Goal: Information Seeking & Learning: Check status

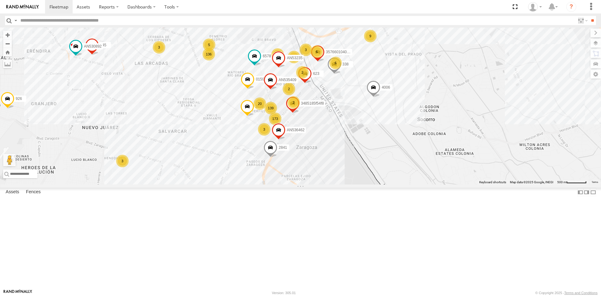
drag, startPoint x: 323, startPoint y: 156, endPoint x: 345, endPoint y: 173, distance: 27.5
click at [343, 172] on div "AN531619 AN535260 ZJ531712 015910001811580 ZJ535914 F2771 AN539091 AN538662 015…" at bounding box center [300, 106] width 601 height 157
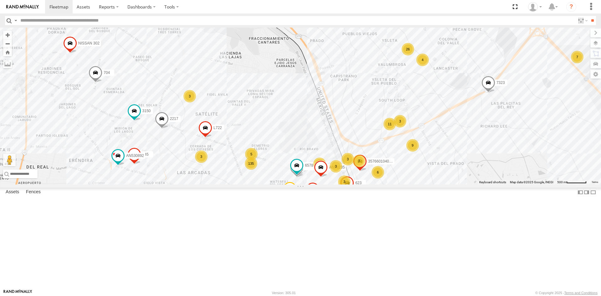
drag, startPoint x: 177, startPoint y: 78, endPoint x: 189, endPoint y: 168, distance: 90.7
click at [189, 167] on div "3535 357660104096649 845 3994 4006 015910001935157 7323 AN536462 6578 L722 AN53…" at bounding box center [300, 106] width 601 height 157
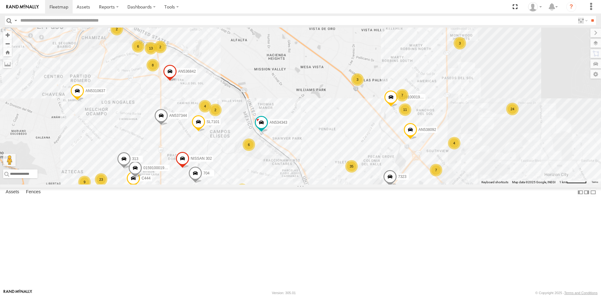
drag, startPoint x: 136, startPoint y: 71, endPoint x: 189, endPoint y: 130, distance: 79.5
click at [189, 130] on div "3535 4006 015910001935157 7323 3150 015910002745340 NISSAN 302 926 2217 3485185…" at bounding box center [300, 106] width 601 height 157
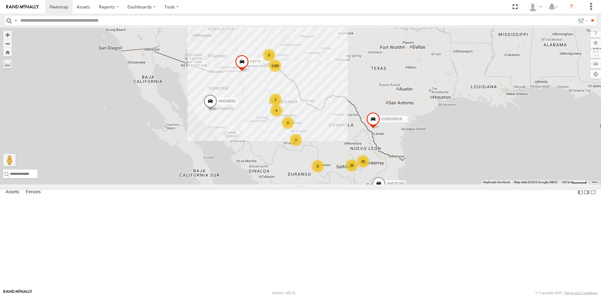
drag, startPoint x: 260, startPoint y: 86, endPoint x: 254, endPoint y: 142, distance: 56.0
click at [254, 142] on div "AN535203 AN535260 015910001811580 ZJ535914 F2771 AN539091 1180 20 5 8 35 6 2 6 …" at bounding box center [300, 106] width 601 height 157
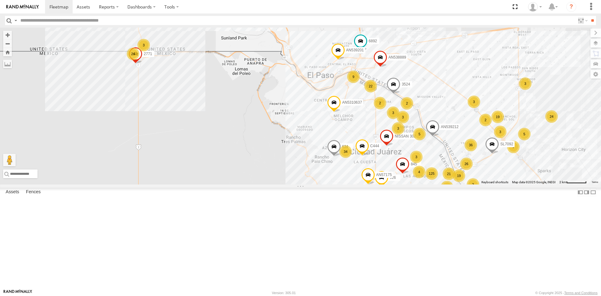
drag, startPoint x: 302, startPoint y: 139, endPoint x: 248, endPoint y: 158, distance: 57.3
click at [248, 158] on div "AN535203 AN535260 015910001811580 ZJ535914 F2771 AN539091 125 14 341 25 24 26 3…" at bounding box center [300, 106] width 601 height 157
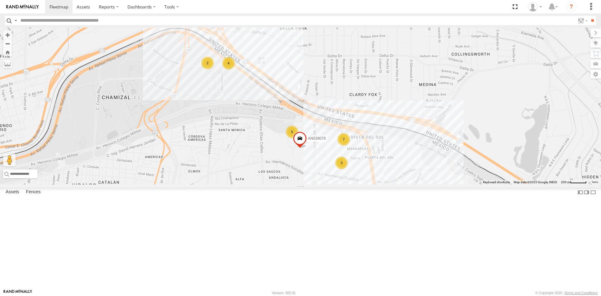
drag, startPoint x: 303, startPoint y: 139, endPoint x: 268, endPoint y: 190, distance: 61.7
click at [268, 184] on div "AN535203 AN535260 015910001811580 ZJ535914 F2771 AN539091 845 6892 015910001935…" at bounding box center [300, 106] width 601 height 157
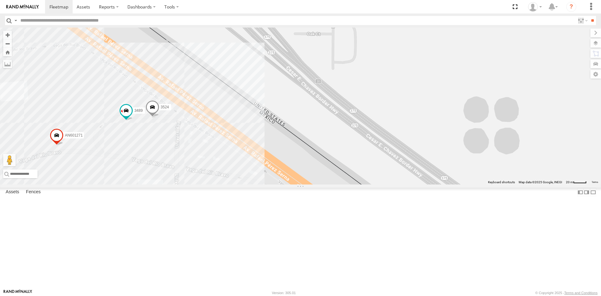
drag, startPoint x: 188, startPoint y: 211, endPoint x: 276, endPoint y: 155, distance: 104.1
click at [249, 168] on div "3489 AN601271 3524" at bounding box center [300, 106] width 601 height 157
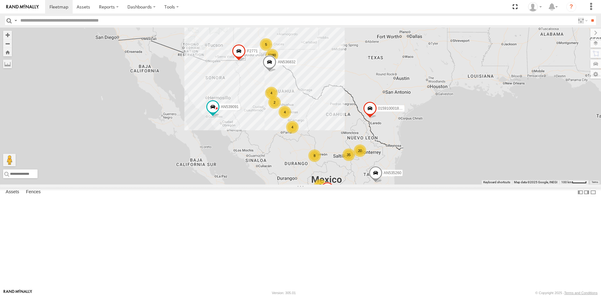
drag, startPoint x: 295, startPoint y: 95, endPoint x: 281, endPoint y: 106, distance: 18.0
click at [289, 133] on div "1180 20 5 8 35 6 2 4 4 5 8 AN535203 4 AN536832 AN535260 2 015910001811580 ZJ535…" at bounding box center [300, 106] width 601 height 157
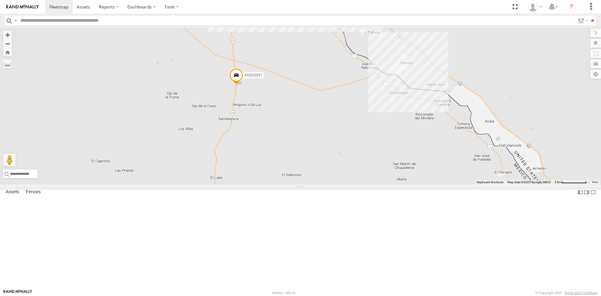
drag, startPoint x: 261, startPoint y: 85, endPoint x: 270, endPoint y: 192, distance: 107.5
click at [270, 184] on div "AN535203 AN536832 AN535260 015910001811580 ZJ535914 F2771 AN539091 107 52 36 AN…" at bounding box center [300, 106] width 601 height 157
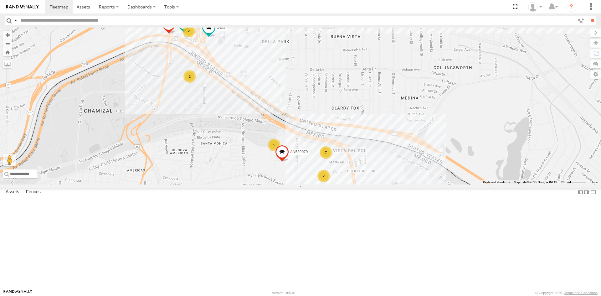
drag, startPoint x: 427, startPoint y: 85, endPoint x: 353, endPoint y: 74, distance: 74.6
click at [380, 65] on div "906 3489 AN601523 AN538889 AN539079 AN537344 7 5 2 6 2 2 2 2" at bounding box center [300, 106] width 601 height 157
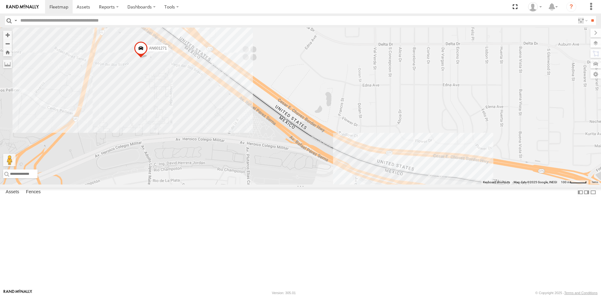
drag, startPoint x: 236, startPoint y: 126, endPoint x: 247, endPoint y: 99, distance: 28.2
click at [246, 100] on div "3489 AN538889 AN539079 6792 674 555 4 5 2 AN601271 587 AN601523 2 AN539049 AN53…" at bounding box center [300, 106] width 601 height 157
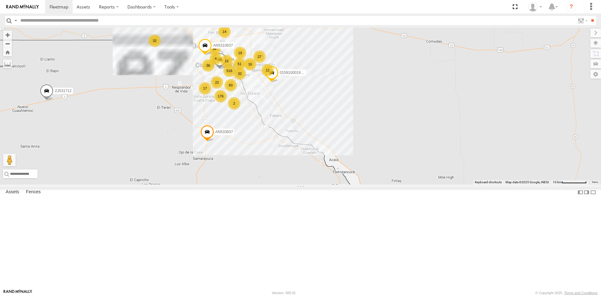
drag, startPoint x: 170, startPoint y: 90, endPoint x: 208, endPoint y: 117, distance: 46.6
click at [207, 118] on div "AN531619 015910001845018 AN535260 ZJ531712 015910001811580 ZJ535914 F2771 AN539…" at bounding box center [300, 106] width 601 height 157
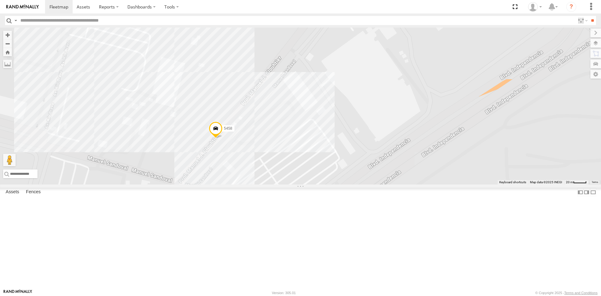
drag, startPoint x: 249, startPoint y: 188, endPoint x: 22, endPoint y: 182, distance: 227.3
click at [253, 178] on div "AN532390 4107 AN601544 AN535409 623 AN531620 3485185f54f8 5458" at bounding box center [300, 106] width 601 height 157
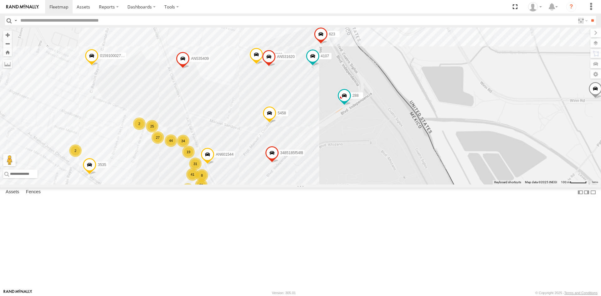
drag, startPoint x: 312, startPoint y: 151, endPoint x: 370, endPoint y: 186, distance: 67.8
click at [363, 184] on div "AN532390 4107 AN601544 AN535409 623 AN531620 3485185f54f8 5458 34 2 25 41 27 35…" at bounding box center [300, 106] width 601 height 157
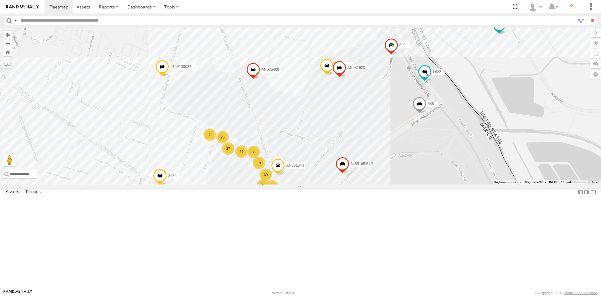
drag, startPoint x: 361, startPoint y: 218, endPoint x: 361, endPoint y: 168, distance: 49.8
click at [361, 168] on div "3535 357660104096649 6892 AN532390 348518670794 3651 AN601544 AN535409 623 C995…" at bounding box center [300, 106] width 601 height 157
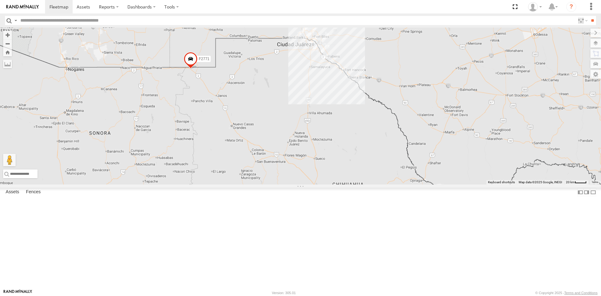
drag, startPoint x: 312, startPoint y: 71, endPoint x: 302, endPoint y: 109, distance: 39.2
click at [299, 100] on div "AN531619 AN533926 AN535260 015910001811580 ZJ535914 F2771 AN539091" at bounding box center [300, 106] width 601 height 157
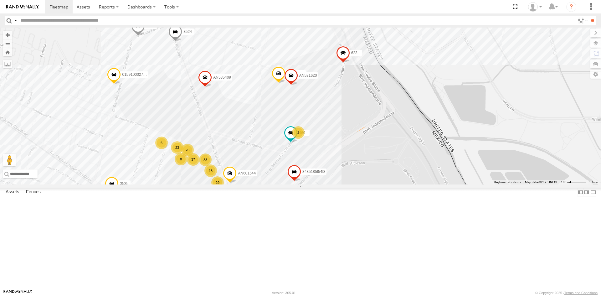
drag, startPoint x: 355, startPoint y: 131, endPoint x: 326, endPoint y: 201, distance: 75.5
click at [326, 184] on div "AN531619 AN533926 AN535260 015910001811580 ZJ535914 F2771 AN539091 AN533937 015…" at bounding box center [300, 106] width 601 height 157
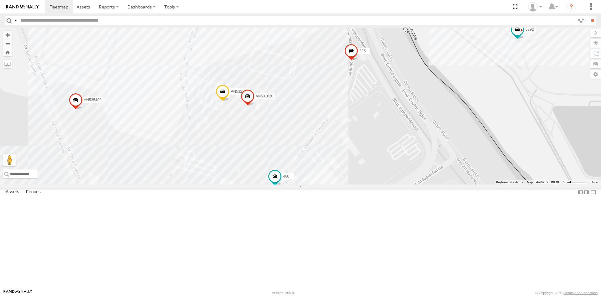
click at [223, 184] on div "3535 357660104096649 4006 3524 AN535409 555 623 015910002745340 AN53235 3485185…" at bounding box center [300, 106] width 601 height 157
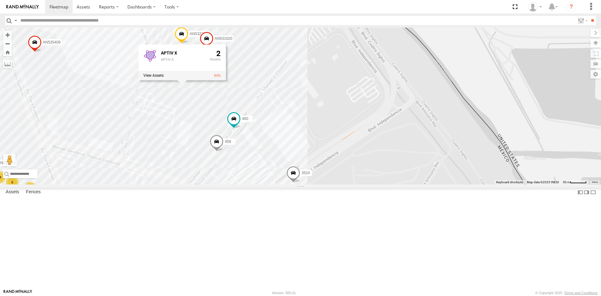
drag, startPoint x: 305, startPoint y: 203, endPoint x: 255, endPoint y: 132, distance: 86.6
click at [259, 139] on div "3535 357660104096649 4006 3524 AN535409 555 623 015910002745340 AN53235 3485185…" at bounding box center [300, 106] width 601 height 157
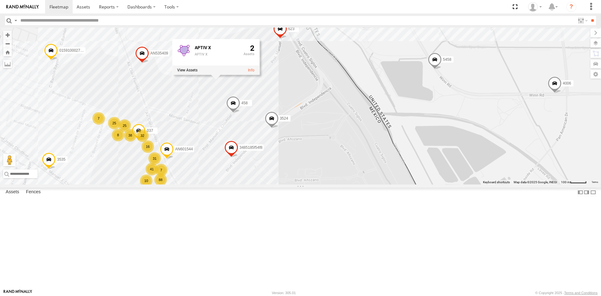
click at [298, 137] on div "3535 357660104096649 4006 3524 AN535409 555 623 015910002745340 AN53235 3485185…" at bounding box center [300, 106] width 601 height 157
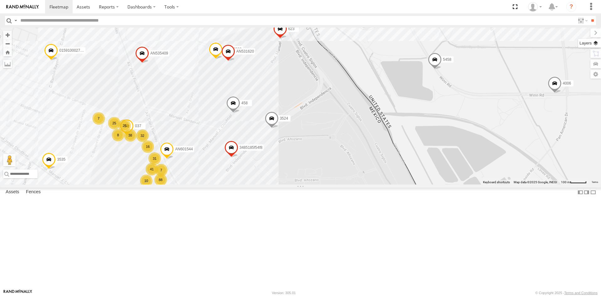
click at [597, 44] on label at bounding box center [589, 43] width 23 height 9
click at [0, 0] on span "Basemaps" at bounding box center [0, 0] width 0 height 0
click at [0, 0] on span "Satellite" at bounding box center [0, 0] width 0 height 0
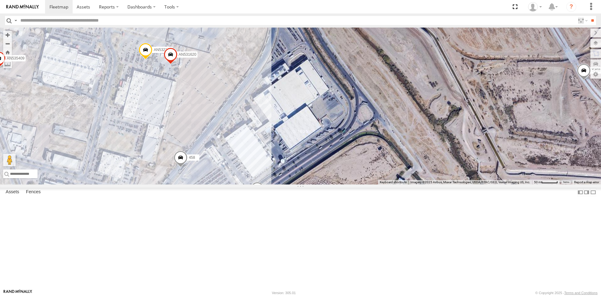
drag, startPoint x: 274, startPoint y: 142, endPoint x: 214, endPoint y: 173, distance: 67.3
click at [214, 173] on div "3535 357660104096649 4006 3524 AN535409 555 623 015910002745340 AN53235 3485185…" at bounding box center [300, 106] width 601 height 157
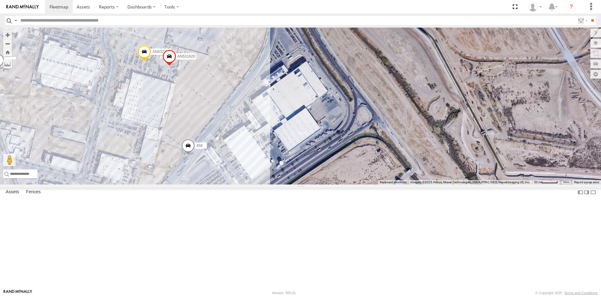
click at [149, 149] on div "6892 AN532390 5458 3524 458 623 AN531620 14 7 8 4 6 3" at bounding box center [300, 106] width 601 height 157
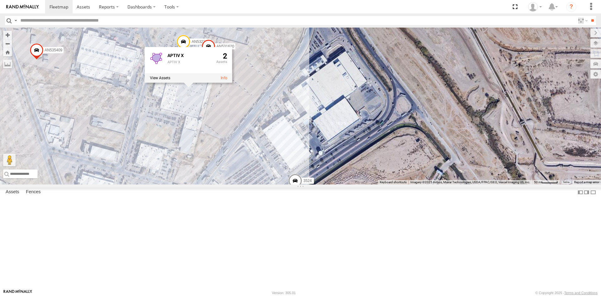
click at [269, 171] on div "6892 AN532390 5458 3524 AN535409 458 623 AN531620 14 7 8 4 6 3 APTIV X APTIV X 2" at bounding box center [300, 106] width 601 height 157
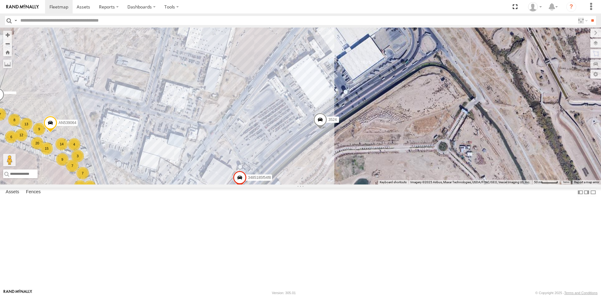
drag, startPoint x: 285, startPoint y: 159, endPoint x: 294, endPoint y: 71, distance: 88.4
click at [294, 73] on div "6892 AN532390 5458 3524 AN535409 458 623 AN531620 14 7 9 4 7 3 7 6 20 8 12 13 2…" at bounding box center [300, 106] width 601 height 157
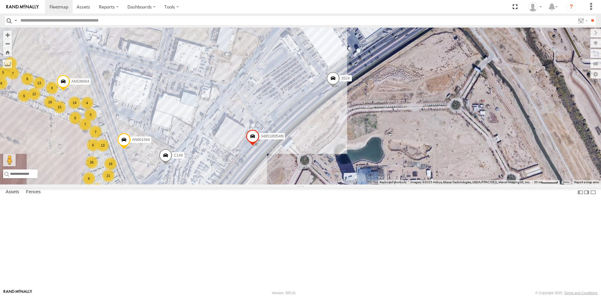
drag, startPoint x: 258, startPoint y: 151, endPoint x: 307, endPoint y: 81, distance: 86.1
click at [301, 88] on div "6892 AN532390 5458 3524 AN535409 458 623 AN531620 14 7 9 4 7 3 7 6 20 8 12 13 6…" at bounding box center [300, 106] width 601 height 157
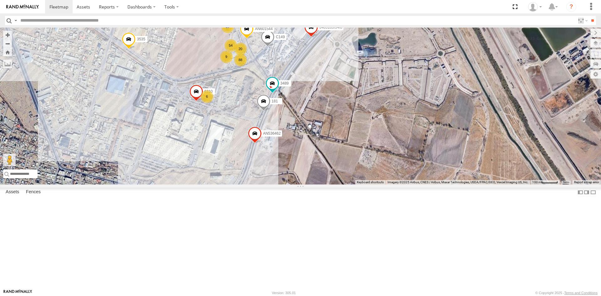
drag, startPoint x: 203, startPoint y: 179, endPoint x: 218, endPoint y: 155, distance: 28.6
click at [218, 156] on div "6892 AN532390 5458 3524 AN535409 458 623 AN531620 3485185f54f8 C149 AN601544 31…" at bounding box center [300, 106] width 601 height 157
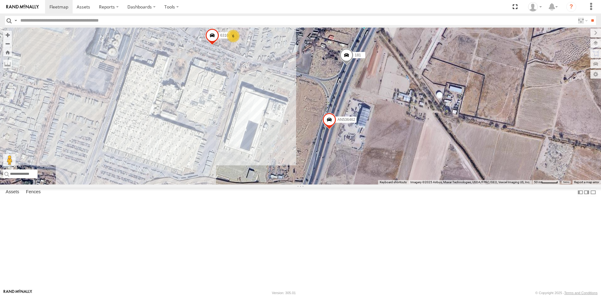
drag, startPoint x: 212, startPoint y: 158, endPoint x: 186, endPoint y: 153, distance: 25.8
click at [187, 154] on div "6892 AN532390 5458 3524 AN535409 458 623 AN531620 3485185f54f8 C149 AN601544 35…" at bounding box center [300, 106] width 601 height 157
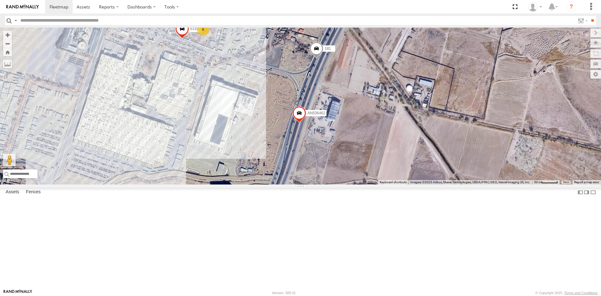
click at [148, 148] on div "6892 AN532390 5458 3524 AN535409 458 623 AN531620 3485185f54f8 C149 AN601544 35…" at bounding box center [300, 106] width 601 height 157
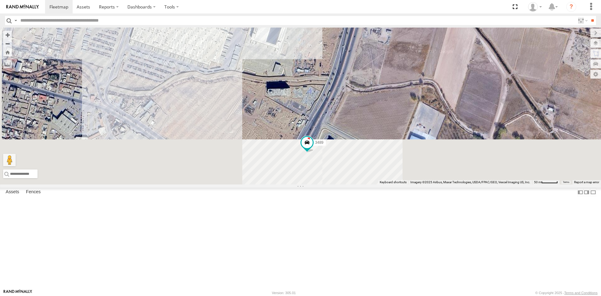
drag, startPoint x: 244, startPoint y: 254, endPoint x: 324, endPoint y: 131, distance: 146.9
click at [322, 136] on div "6892 AN532390 5458 3524 AN535409 458 623 AN531620 3485185f54f8 C149 AN601544 35…" at bounding box center [300, 106] width 601 height 157
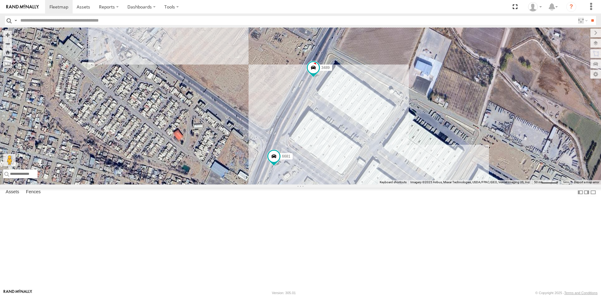
drag, startPoint x: 259, startPoint y: 184, endPoint x: 177, endPoint y: 127, distance: 100.4
click at [208, 129] on div "6892 AN532390 5458 3524 AN535409 458 623 AN531620 3485185f54f8 C149 AN601544 35…" at bounding box center [300, 106] width 601 height 157
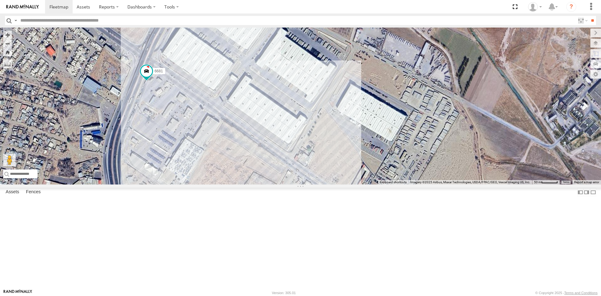
drag, startPoint x: 298, startPoint y: 229, endPoint x: 228, endPoint y: 179, distance: 86.3
click at [229, 184] on div "6892 AN532390 5458 3524 AN535409 458 623 AN531620 3485185f54f8 C149 AN601544 35…" at bounding box center [300, 106] width 601 height 157
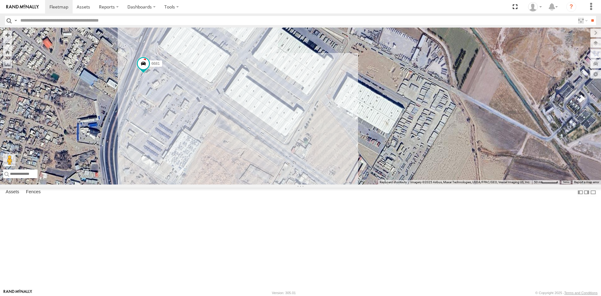
click at [223, 126] on div "6892 AN532390 5458 3524 AN535409 458 623 AN531620 3485185f54f8 C149 AN601544 35…" at bounding box center [300, 106] width 601 height 157
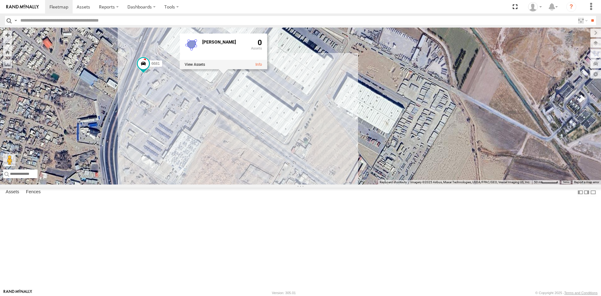
click at [288, 161] on div "6892 AN532390 5458 3524 AN535409 458 623 AN531620 3485185f54f8 C149 AN601544 35…" at bounding box center [300, 106] width 601 height 157
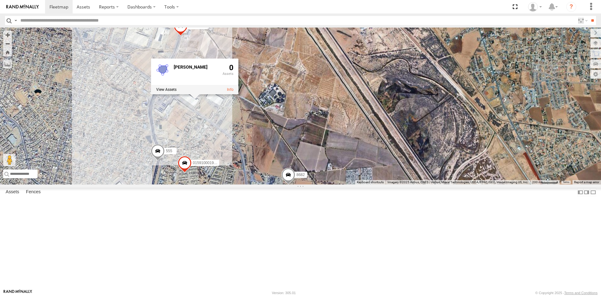
click at [0, 0] on span "Roadmap" at bounding box center [0, 0] width 0 height 0
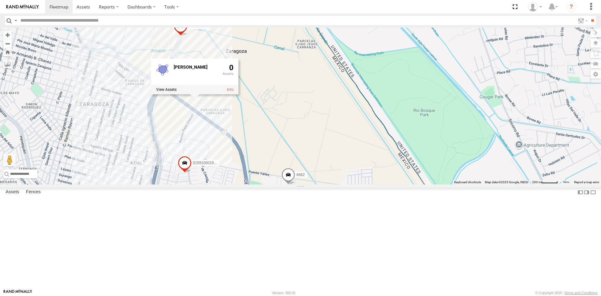
drag, startPoint x: 267, startPoint y: 123, endPoint x: 258, endPoint y: 219, distance: 96.5
click at [259, 184] on div "72 94 57 3535 181 83 015910001935157 ZJ533229 7 8682 2 2 AN536462 555 DB SCHENK…" at bounding box center [300, 106] width 601 height 157
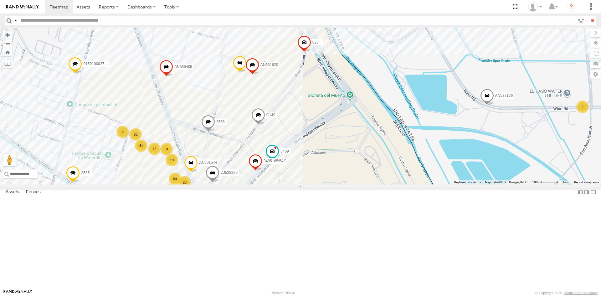
drag, startPoint x: 302, startPoint y: 173, endPoint x: 298, endPoint y: 162, distance: 12.0
click at [299, 162] on div "3535 181 015910001935157 ZJ533229 8682 AN536462 555 AN537176 C149 AN535409 1646…" at bounding box center [300, 106] width 601 height 157
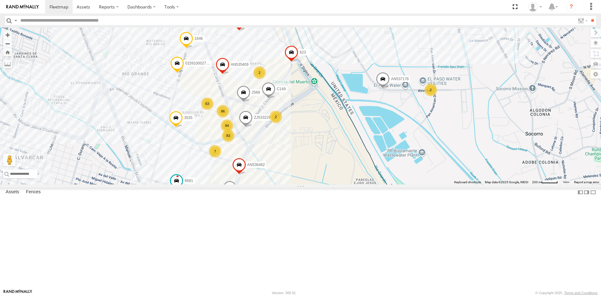
drag, startPoint x: 292, startPoint y: 136, endPoint x: 285, endPoint y: 162, distance: 27.3
click at [285, 162] on div "3535 181 015910001935157 ZJ533229 8682 AN536462 555 AN537176 C149 AN535409 1646…" at bounding box center [300, 106] width 601 height 157
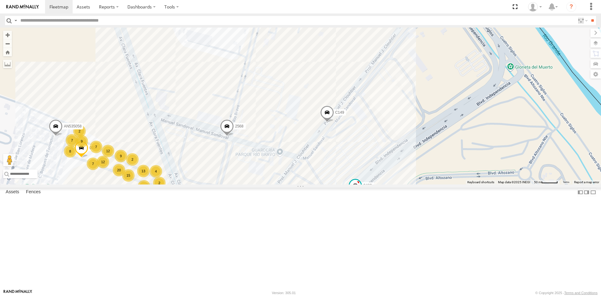
drag, startPoint x: 333, startPoint y: 220, endPoint x: 346, endPoint y: 133, distance: 88.3
click at [346, 133] on div "3535 181 015910001935157 ZJ533229 8682 AN536462 555 AN537176 C149 AN535409 1646…" at bounding box center [300, 106] width 601 height 157
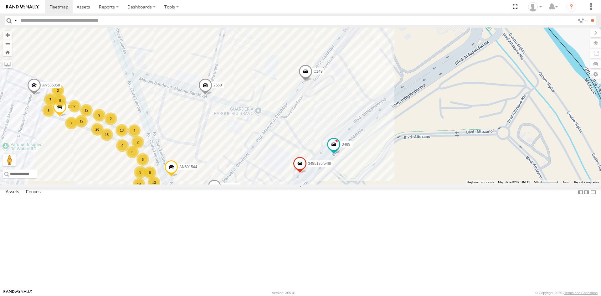
drag, startPoint x: 304, startPoint y: 105, endPoint x: 254, endPoint y: 181, distance: 91.3
click at [254, 181] on div "3535 181 015910001935157 ZJ533229 8682 AN536462 555 AN537176 C149 AN535409 1646…" at bounding box center [300, 106] width 601 height 157
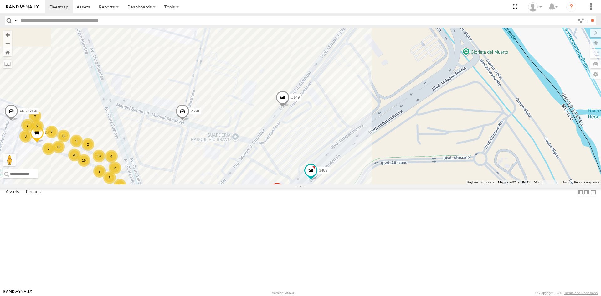
click at [243, 107] on div "3535 181 015910001935157 ZJ533229 8682 AN536462 555 AN537176 C149 AN535409 1646…" at bounding box center [300, 106] width 601 height 157
drag, startPoint x: 242, startPoint y: 212, endPoint x: 240, endPoint y: 110, distance: 101.7
click at [240, 115] on div "3535 181 015910001935157 ZJ533229 8682 AN536462 555 AN537176 C149 AN535409 1646…" at bounding box center [300, 106] width 601 height 157
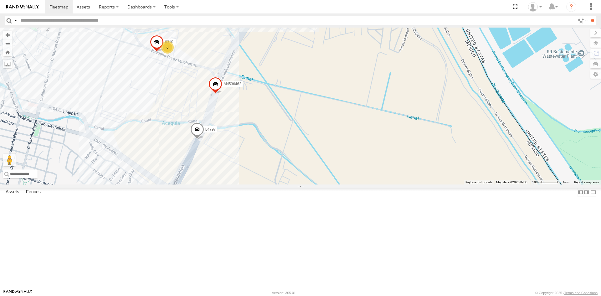
drag, startPoint x: 177, startPoint y: 166, endPoint x: 185, endPoint y: 87, distance: 79.4
click at [185, 88] on div "3535 181 015910001935157 ZJ533229 8682 AN536462 555 AN537176 C149 AN535409 1646…" at bounding box center [300, 106] width 601 height 157
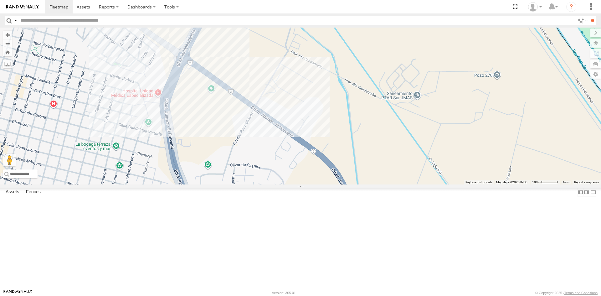
click at [228, 118] on div "3535 181 015910001935157 ZJ533229 8682 AN536462 555 AN537176 C149 AN535409 1646…" at bounding box center [300, 106] width 601 height 157
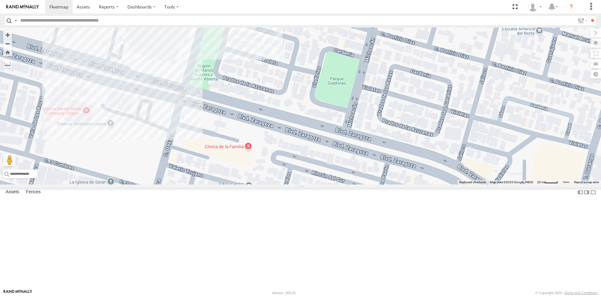
click at [152, 89] on div "3535 181 015910001935157 8682 AN536462 555 AN535409 1646 623 L4797 015910002745…" at bounding box center [300, 106] width 601 height 157
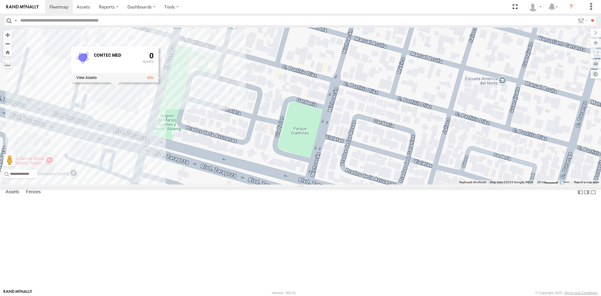
drag, startPoint x: 242, startPoint y: 110, endPoint x: 203, endPoint y: 160, distance: 62.7
click at [203, 160] on div "3535 181 015910001935157 8682 AN536462 555 AN535409 1646 623 L4797 015910002745…" at bounding box center [300, 106] width 601 height 157
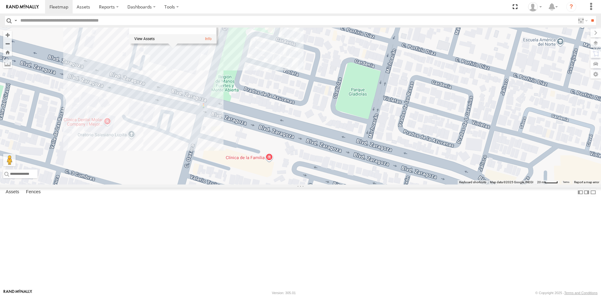
drag, startPoint x: 162, startPoint y: 136, endPoint x: 221, endPoint y: 96, distance: 71.1
click at [221, 97] on div "3535 181 015910001935157 8682 AN536462 555 AN535409 1646 623 L4797 015910002745…" at bounding box center [300, 106] width 601 height 157
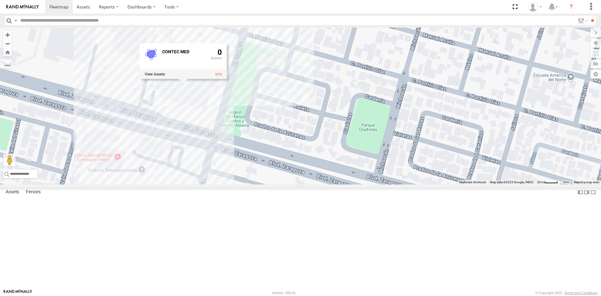
drag, startPoint x: 295, startPoint y: 122, endPoint x: 298, endPoint y: 165, distance: 42.3
click at [298, 165] on div "3535 181 015910001935157 8682 AN536462 555 AN535409 1646 623 L4797 015910002745…" at bounding box center [300, 106] width 601 height 157
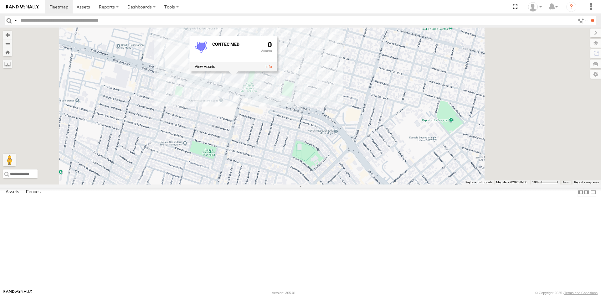
drag, startPoint x: 261, startPoint y: 184, endPoint x: 184, endPoint y: 168, distance: 78.6
click at [184, 168] on div "3535 181 015910001935157 8682 AN536462 555 AN535409 1646 623 L4797 015910002745…" at bounding box center [300, 106] width 601 height 157
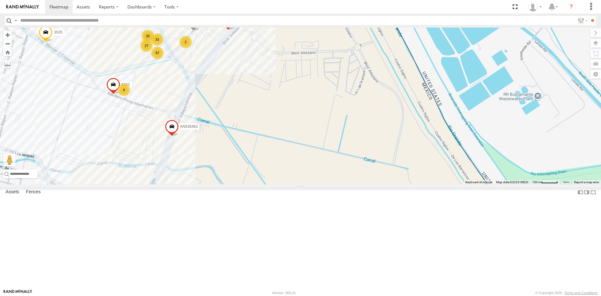
drag, startPoint x: 274, startPoint y: 80, endPoint x: 248, endPoint y: 166, distance: 89.2
click at [264, 184] on div "3535 181 015910001935157 8682 AN536462 555 AN535409 L4797 015910002745340 AN532…" at bounding box center [300, 106] width 601 height 157
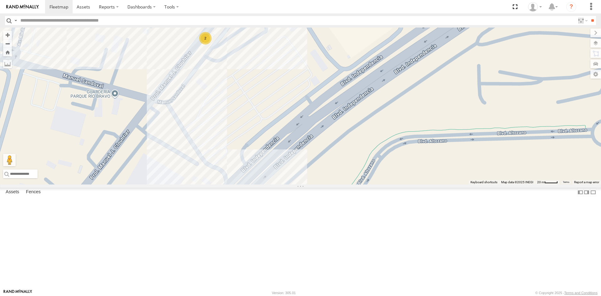
drag, startPoint x: 223, startPoint y: 99, endPoint x: 224, endPoint y: 145, distance: 45.7
click at [224, 148] on div "3535 181 015910001935157 8682 AN536462 555 AN535409 L4797 015910002745340 AN532…" at bounding box center [300, 106] width 601 height 157
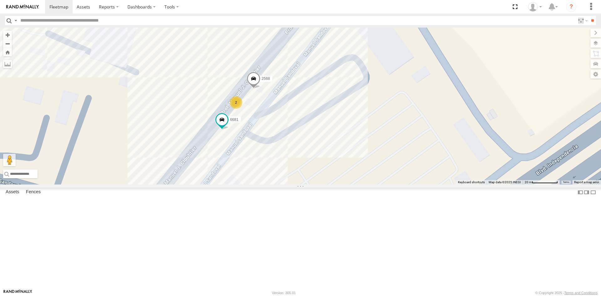
drag, startPoint x: 294, startPoint y: 155, endPoint x: 271, endPoint y: 185, distance: 38.4
click at [271, 184] on div "3535 181 015910001935157 8682 AN536462 555 AN535409 L4797 015910002745340 AN532…" at bounding box center [300, 106] width 601 height 157
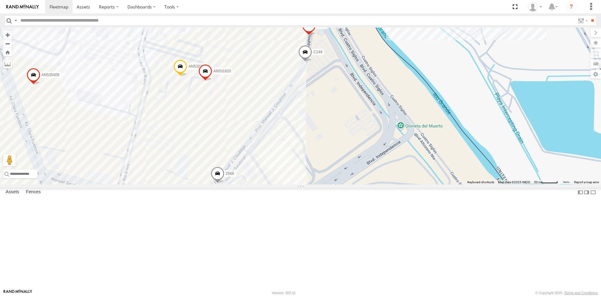
drag, startPoint x: 301, startPoint y: 163, endPoint x: 289, endPoint y: 179, distance: 20.3
click at [292, 179] on div "3535 181 015910001935157 8682 AN536462 555 AN535409 L4797 015910002745340 AN532…" at bounding box center [300, 106] width 601 height 157
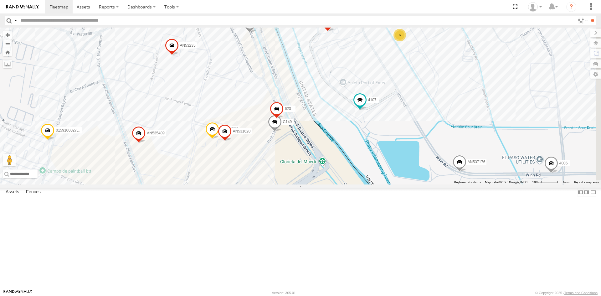
drag, startPoint x: 305, startPoint y: 149, endPoint x: 291, endPoint y: 197, distance: 50.3
click at [291, 184] on div "3535 181 015910001935157 8682 AN536462 555 AN535409 L4797 015910002745340 AN532…" at bounding box center [300, 106] width 601 height 157
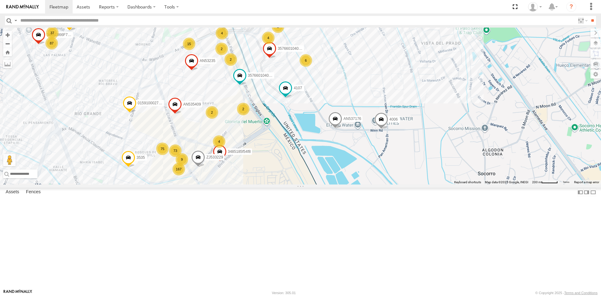
drag, startPoint x: 216, startPoint y: 140, endPoint x: 307, endPoint y: 69, distance: 115.3
click at [304, 71] on div "3535 181 015910001935157 8682 AN536462 555 AN535409 L4797 015910002745340 AN532…" at bounding box center [300, 106] width 601 height 157
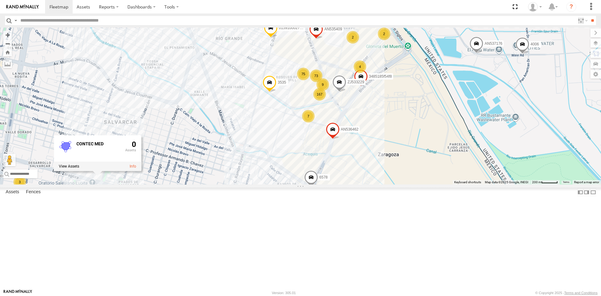
drag, startPoint x: 352, startPoint y: 93, endPoint x: 331, endPoint y: 135, distance: 46.6
click at [331, 135] on div "3535 181 015910001935157 8682 AN536462 555 AN535409 L4797 015910002745340 AN532…" at bounding box center [300, 106] width 601 height 157
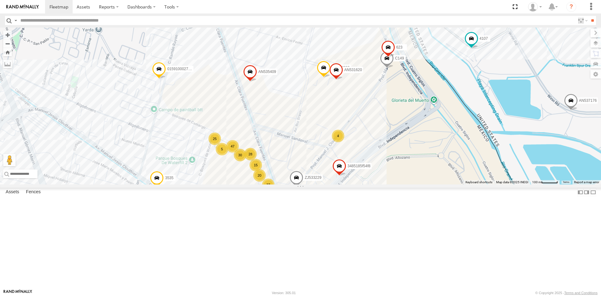
drag, startPoint x: 356, startPoint y: 88, endPoint x: 326, endPoint y: 107, distance: 36.3
click at [326, 107] on div "3535 181 015910001935157 8682 AN536462 555 AN535409 L4797 015910002745340 AN532…" at bounding box center [300, 106] width 601 height 157
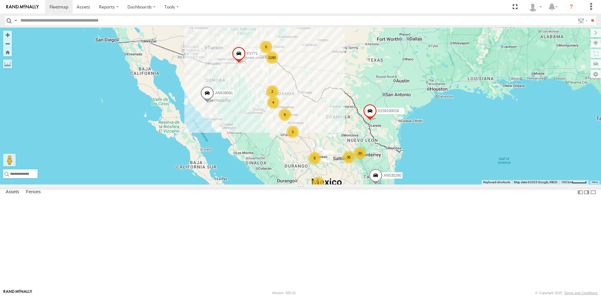
drag, startPoint x: 298, startPoint y: 80, endPoint x: 289, endPoint y: 140, distance: 60.5
click at [289, 140] on div "AN535203 AN535260 015910001811580 ZJ535914 F2771 AN539091 1180 20 5 8 35 6 2 6 …" at bounding box center [300, 106] width 601 height 157
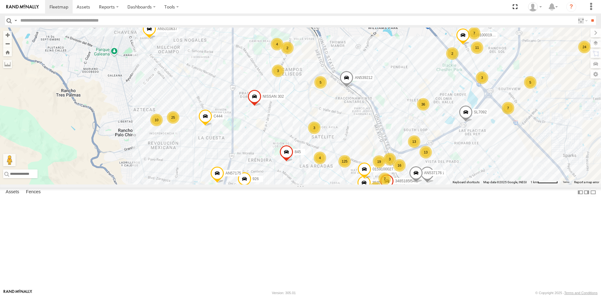
drag, startPoint x: 229, startPoint y: 201, endPoint x: 250, endPoint y: 117, distance: 86.8
click at [243, 125] on div "AN535203 AN535260 015910001811580 ZJ535914 F2771 AN539091 AN533937 AN5310637 28…" at bounding box center [300, 106] width 601 height 157
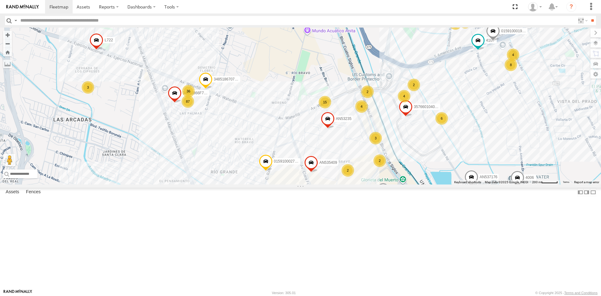
drag, startPoint x: 380, startPoint y: 216, endPoint x: 392, endPoint y: 140, distance: 77.3
click at [386, 154] on div "2" at bounding box center [379, 160] width 13 height 13
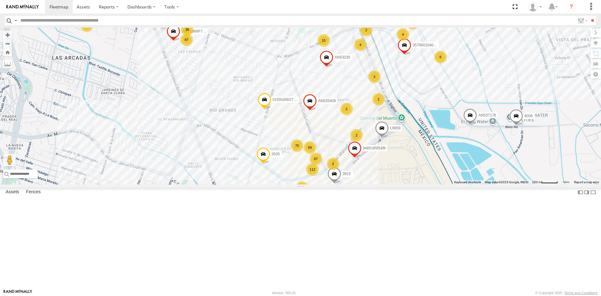
drag, startPoint x: 412, startPoint y: 107, endPoint x: 392, endPoint y: 158, distance: 54.3
click at [392, 158] on div "AN535203 AN535260 015910001811580 ZJ535914 F2771 AN539091 AN533937 AN5310637 28…" at bounding box center [300, 106] width 601 height 157
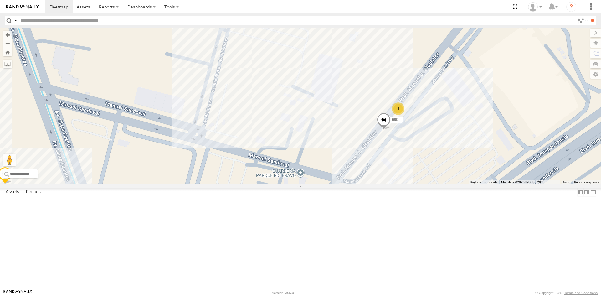
drag, startPoint x: 435, startPoint y: 172, endPoint x: 377, endPoint y: 200, distance: 64.5
click at [382, 184] on div "6681 5 2 4 3 8 690 2 5 2 2 2 4 2 3485185F5F78 4 2 4 3 3 AN539064" at bounding box center [300, 106] width 601 height 157
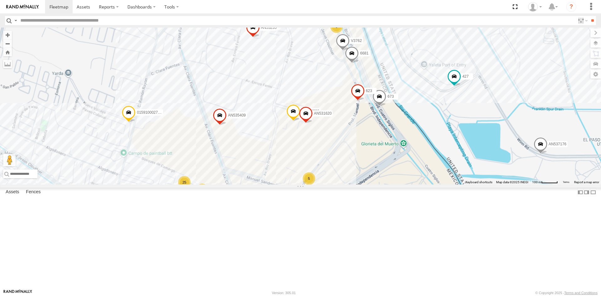
drag, startPoint x: 366, startPoint y: 208, endPoint x: 333, endPoint y: 223, distance: 35.9
click at [333, 184] on div "6681 47 27 47 41 15 3535 88 25 16 357660104096649 26 V3762 32 ZJ533229 AN532390…" at bounding box center [300, 106] width 601 height 157
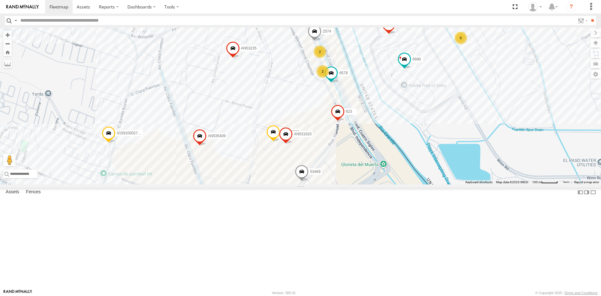
drag, startPoint x: 374, startPoint y: 181, endPoint x: 349, endPoint y: 218, distance: 45.4
click at [349, 184] on div "53469 AN532390 AN535409 623 AN531620 28 46 41 15 3535 88 25 15 357660104096649 …" at bounding box center [300, 106] width 601 height 157
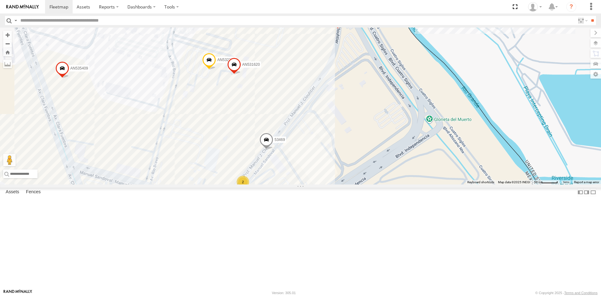
drag, startPoint x: 299, startPoint y: 231, endPoint x: 299, endPoint y: 207, distance: 23.5
click at [300, 184] on div "53469 AN532390 AN535409 623 AN531620 3535 357660104096649 6578 AN601544 2574 45…" at bounding box center [300, 106] width 601 height 157
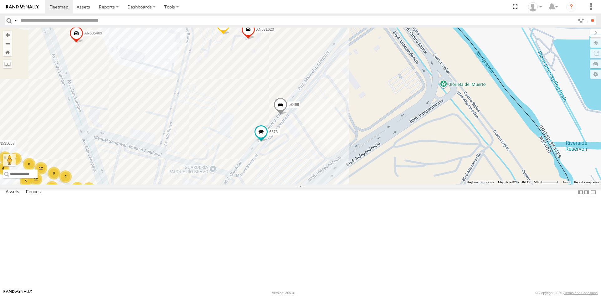
drag, startPoint x: 364, startPoint y: 112, endPoint x: 280, endPoint y: 156, distance: 95.1
click at [329, 143] on div "53469 AN532390 AN535409 623 AN531620 3535 357660104096649 6578 AN601544 2574 45…" at bounding box center [300, 106] width 601 height 157
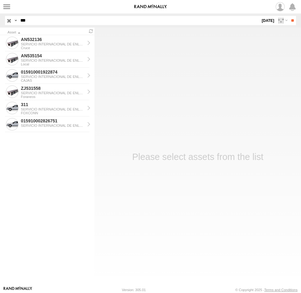
click at [0, 0] on span at bounding box center [0, 0] width 0 height 0
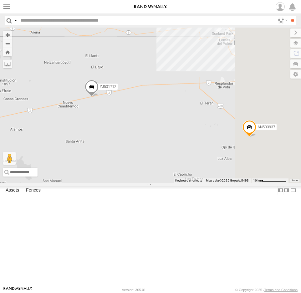
drag, startPoint x: 272, startPoint y: 113, endPoint x: 236, endPoint y: 168, distance: 66.2
click at [235, 169] on div "AN535260 015910001811580 F2771 AN539091 AN533937 015910001845018 AN536832 ZJ531…" at bounding box center [150, 105] width 301 height 155
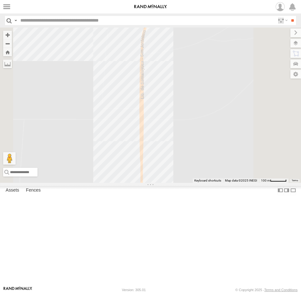
drag, startPoint x: 72, startPoint y: 22, endPoint x: 68, endPoint y: 13, distance: 9.9
click at [71, 22] on input "text" at bounding box center [146, 20] width 257 height 9
click at [289, 16] on input "**" at bounding box center [292, 20] width 7 height 9
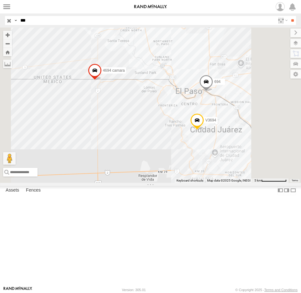
click at [0, 0] on div "694" at bounding box center [0, 0] width 0 height 0
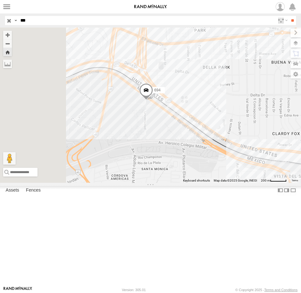
drag, startPoint x: 219, startPoint y: 201, endPoint x: 227, endPoint y: 180, distance: 22.3
click at [227, 180] on div "694" at bounding box center [150, 105] width 301 height 155
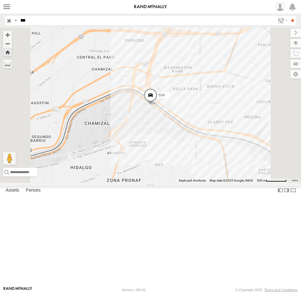
drag, startPoint x: 33, startPoint y: 19, endPoint x: -18, endPoint y: 24, distance: 51.3
click at [0, 24] on html at bounding box center [150, 146] width 301 height 293
click at [289, 16] on input "**" at bounding box center [292, 20] width 7 height 9
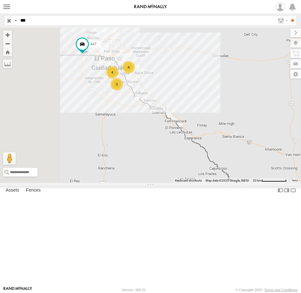
drag, startPoint x: 181, startPoint y: 103, endPoint x: 222, endPoint y: 123, distance: 45.1
click at [221, 123] on div "3 447 4 4" at bounding box center [150, 105] width 301 height 155
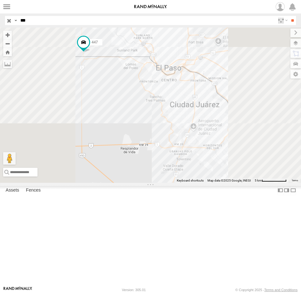
drag, startPoint x: 182, startPoint y: 108, endPoint x: 208, endPoint y: 134, distance: 36.7
click at [208, 134] on div "447" at bounding box center [150, 105] width 301 height 155
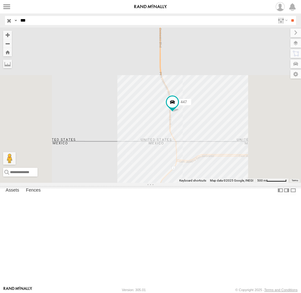
drag, startPoint x: 236, startPoint y: 134, endPoint x: 216, endPoint y: 145, distance: 22.4
click at [217, 145] on div "447" at bounding box center [150, 105] width 301 height 155
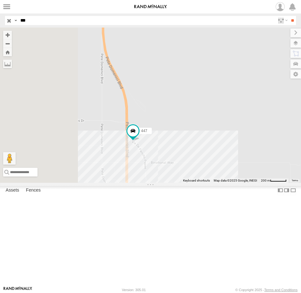
drag, startPoint x: 203, startPoint y: 182, endPoint x: 222, endPoint y: 136, distance: 49.9
click at [222, 136] on div "447" at bounding box center [150, 105] width 301 height 155
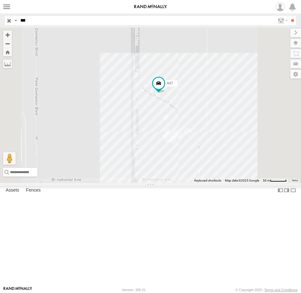
drag, startPoint x: 194, startPoint y: 149, endPoint x: 176, endPoint y: 148, distance: 17.9
click at [176, 148] on div "447" at bounding box center [150, 105] width 301 height 155
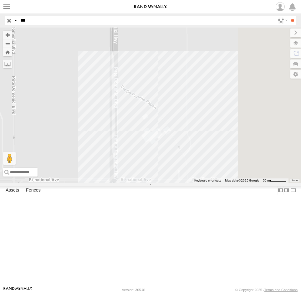
drag, startPoint x: 32, startPoint y: 19, endPoint x: 11, endPoint y: 23, distance: 21.3
click at [11, 23] on div "Search Query Asset ID Asset Label Registration Manufacturer Model VIN Job ID Dr…" at bounding box center [147, 20] width 284 height 9
click at [289, 16] on input "**" at bounding box center [292, 20] width 7 height 9
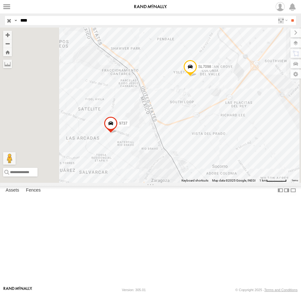
click at [0, 0] on div "9737" at bounding box center [0, 0] width 0 height 0
drag, startPoint x: 41, startPoint y: 19, endPoint x: 4, endPoint y: 18, distance: 36.9
click at [7, 22] on div "Search Query Asset ID Asset Label Registration Manufacturer Model VIN Job ID Dr…" at bounding box center [147, 20] width 284 height 9
click at [289, 16] on input "**" at bounding box center [292, 20] width 7 height 9
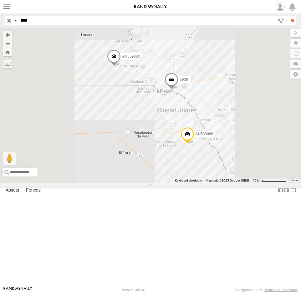
click at [0, 0] on div "Cruce" at bounding box center [0, 0] width 0 height 0
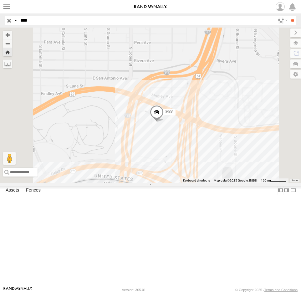
drag, startPoint x: 221, startPoint y: 170, endPoint x: 218, endPoint y: 165, distance: 6.0
click at [219, 167] on div "3908" at bounding box center [150, 105] width 301 height 155
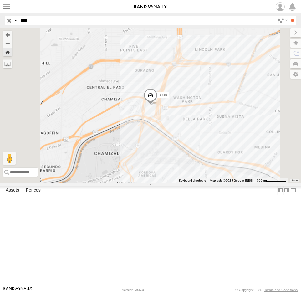
drag, startPoint x: 35, startPoint y: 21, endPoint x: 7, endPoint y: 22, distance: 28.5
click at [7, 22] on div "Search Query Asset ID Asset Label Registration Manufacturer Model VIN Job ID Dr…" at bounding box center [147, 20] width 284 height 9
click at [289, 16] on input "**" at bounding box center [292, 20] width 7 height 9
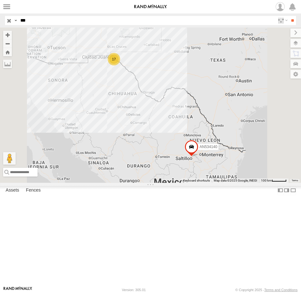
click at [0, 0] on div "FOXCONN" at bounding box center [0, 0] width 0 height 0
drag, startPoint x: 35, startPoint y: 22, endPoint x: 2, endPoint y: 20, distance: 33.3
click at [5, 20] on div "Search Query Asset ID Asset Label Registration Manufacturer Model VIN Job ID Dr…" at bounding box center [147, 20] width 284 height 9
type input "****"
click at [289, 16] on input "**" at bounding box center [292, 20] width 7 height 9
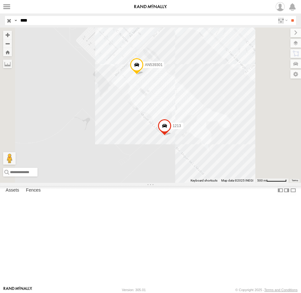
click at [0, 0] on div "1213" at bounding box center [0, 0] width 0 height 0
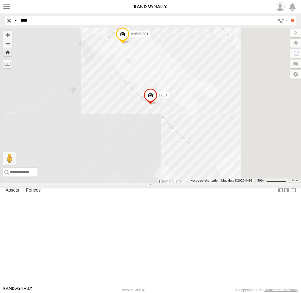
click at [0, 0] on span at bounding box center [0, 0] width 0 height 0
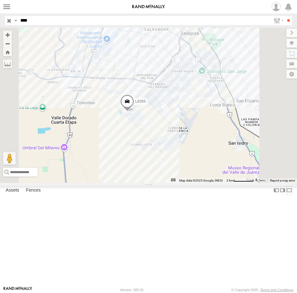
click at [286, 195] on label at bounding box center [289, 190] width 6 height 9
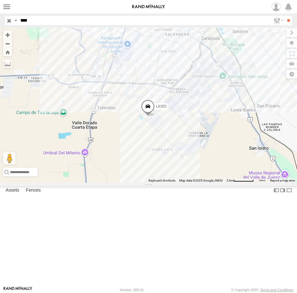
drag, startPoint x: 111, startPoint y: 146, endPoint x: 133, endPoint y: 152, distance: 22.9
click at [133, 152] on div "L8355" at bounding box center [148, 105] width 297 height 155
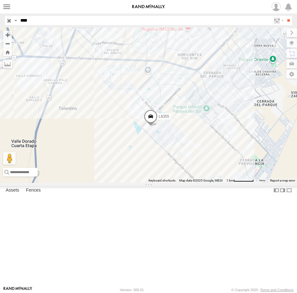
drag, startPoint x: 201, startPoint y: 141, endPoint x: 185, endPoint y: 188, distance: 50.2
click at [185, 183] on div "L8355" at bounding box center [148, 105] width 297 height 155
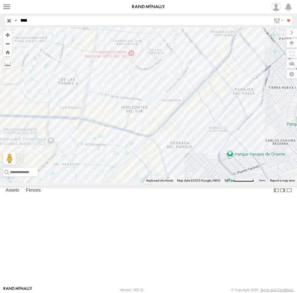
click at [123, 172] on div "L8355" at bounding box center [148, 105] width 297 height 155
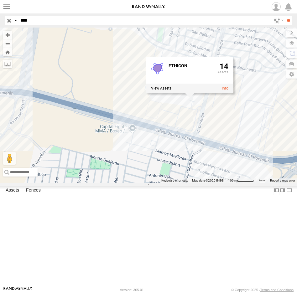
click at [239, 183] on div "L8355 ETHICON 14" at bounding box center [148, 105] width 297 height 155
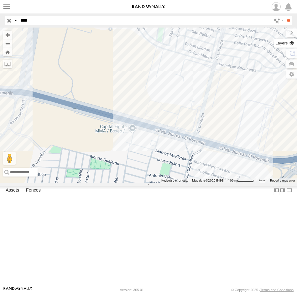
click at [290, 44] on label at bounding box center [285, 43] width 23 height 9
click at [0, 0] on span "Basemaps" at bounding box center [0, 0] width 0 height 0
click at [0, 0] on span "Satellite" at bounding box center [0, 0] width 0 height 0
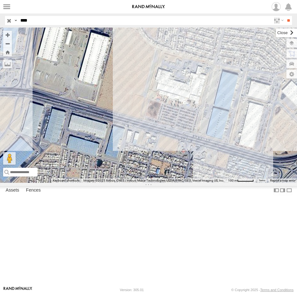
click at [276, 32] on label at bounding box center [286, 32] width 21 height 9
click at [180, 143] on div "L8355" at bounding box center [148, 105] width 297 height 155
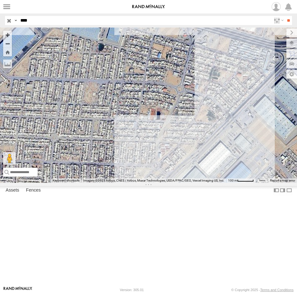
click at [223, 183] on div "L8355 ETHICON 14" at bounding box center [148, 105] width 297 height 155
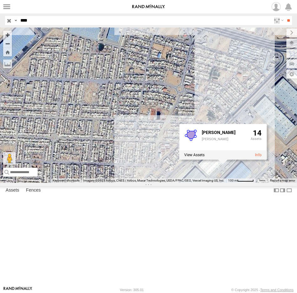
click at [273, 183] on div "L8355 EATON EATON 14" at bounding box center [148, 105] width 297 height 155
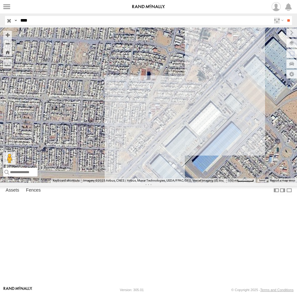
drag, startPoint x: 247, startPoint y: 229, endPoint x: 232, endPoint y: 182, distance: 49.7
click at [236, 183] on div "L8355" at bounding box center [148, 105] width 297 height 155
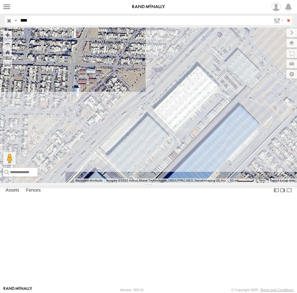
click at [197, 155] on div "L8355" at bounding box center [148, 105] width 297 height 155
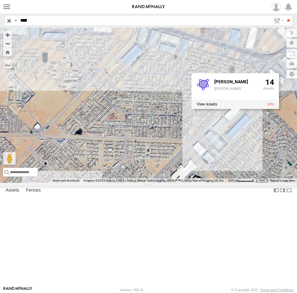
drag, startPoint x: 208, startPoint y: 216, endPoint x: 228, endPoint y: 193, distance: 30.2
click at [228, 183] on div "L8355 EATON EATON 14" at bounding box center [148, 105] width 297 height 155
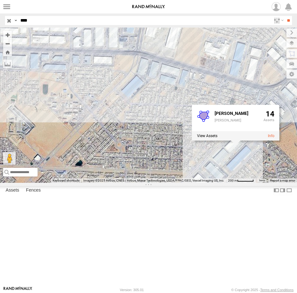
drag, startPoint x: 168, startPoint y: 103, endPoint x: 169, endPoint y: 153, distance: 49.8
click at [169, 153] on div "L8355 EATON EATON 14" at bounding box center [148, 105] width 297 height 155
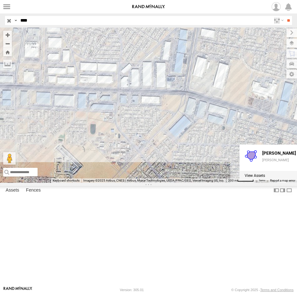
drag, startPoint x: 151, startPoint y: 119, endPoint x: 195, endPoint y: 144, distance: 51.0
click at [195, 144] on div "L8355 EATON EATON 14" at bounding box center [148, 105] width 297 height 155
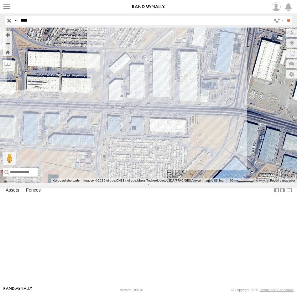
click at [189, 127] on div "L8355 EATON EATON 14" at bounding box center [148, 105] width 297 height 155
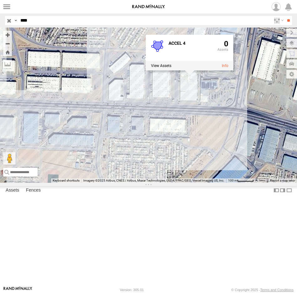
click at [160, 133] on div "L8355 ACCEL 4 0" at bounding box center [148, 105] width 297 height 155
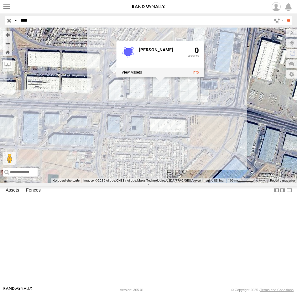
click at [187, 143] on div "L8355 DB SCHENKER 0" at bounding box center [148, 105] width 297 height 155
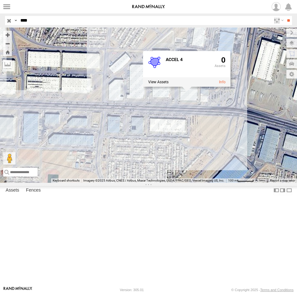
click at [219, 158] on div "L8355 ACCEL 4 0" at bounding box center [148, 105] width 297 height 155
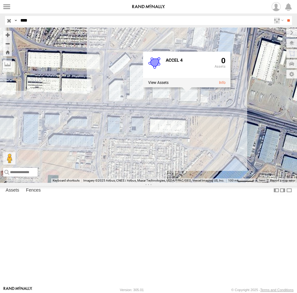
click at [218, 154] on div "L8355 ACCEL 4 0" at bounding box center [148, 105] width 297 height 155
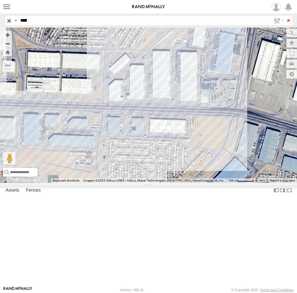
click at [186, 128] on div "L8355" at bounding box center [148, 105] width 297 height 155
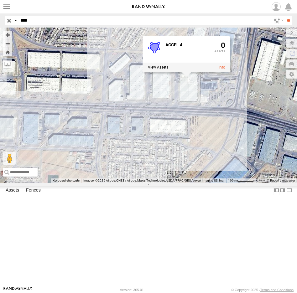
click at [158, 137] on div "L8355 ACCEL 4 0" at bounding box center [148, 105] width 297 height 155
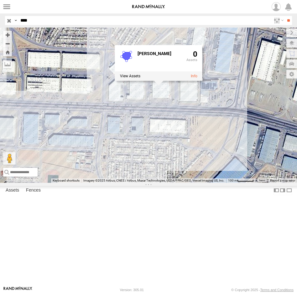
click at [183, 164] on div "L8355 DB SCHENKER 0" at bounding box center [148, 105] width 297 height 155
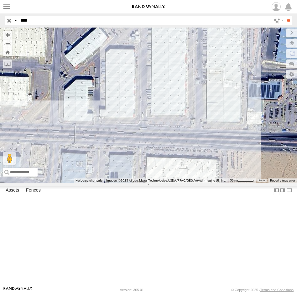
click at [172, 113] on div "L8355" at bounding box center [148, 105] width 297 height 155
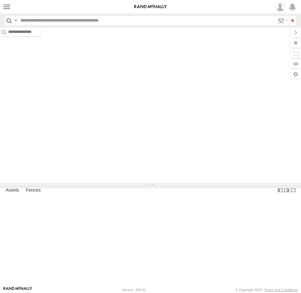
click at [33, 22] on input "text" at bounding box center [146, 20] width 257 height 9
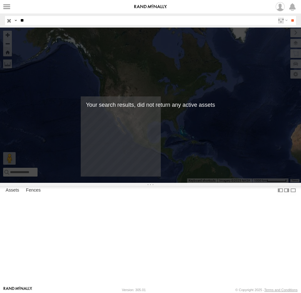
type input "*"
click at [289, 16] on input "**" at bounding box center [292, 20] width 7 height 9
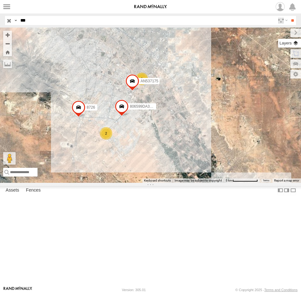
click at [295, 44] on label at bounding box center [289, 43] width 23 height 9
click at [0, 0] on span "Basemaps" at bounding box center [0, 0] width 0 height 0
click at [0, 0] on span "Roadmap" at bounding box center [0, 0] width 0 height 0
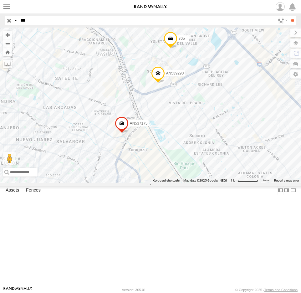
drag, startPoint x: 126, startPoint y: 158, endPoint x: 155, endPoint y: 97, distance: 67.2
click at [154, 99] on div "AN531366 806599DA380C AN537175 8726 AN539290 705" at bounding box center [150, 105] width 301 height 155
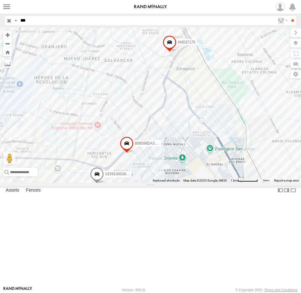
drag, startPoint x: 169, startPoint y: 105, endPoint x: 157, endPoint y: 160, distance: 56.4
click at [157, 160] on div "AN531366 806599DA380C AN537175 8726 AN539290 705 AN538705 015910002826579" at bounding box center [150, 105] width 301 height 155
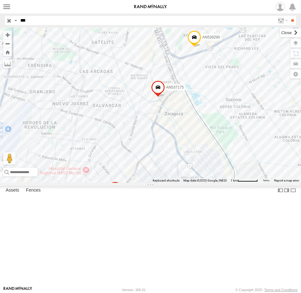
click at [280, 32] on label at bounding box center [290, 32] width 21 height 9
click at [0, 0] on label at bounding box center [0, 0] width 0 height 0
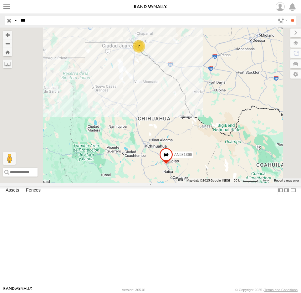
click at [0, 0] on div "705" at bounding box center [0, 0] width 0 height 0
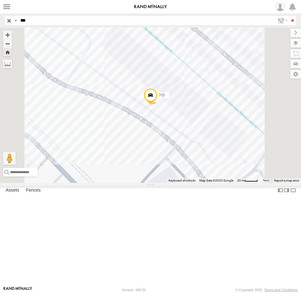
click at [157, 105] on span at bounding box center [151, 96] width 14 height 17
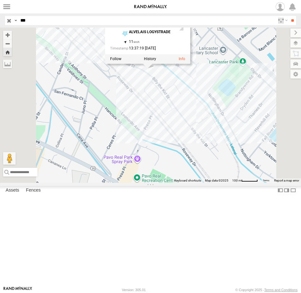
drag, startPoint x: 199, startPoint y: 214, endPoint x: 197, endPoint y: 167, distance: 47.3
click at [197, 170] on div "705 705 FLEX NORTE ALVELAIS LOGYSTRADE 31.69515 , -106.31803 11 13:37:19 [DATE]" at bounding box center [150, 105] width 301 height 155
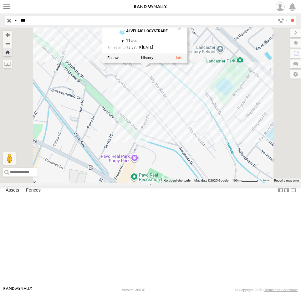
drag, startPoint x: 52, startPoint y: 18, endPoint x: -34, endPoint y: 19, distance: 86.1
click at [0, 19] on html at bounding box center [150, 146] width 301 height 293
click at [289, 16] on input "**" at bounding box center [292, 20] width 7 height 9
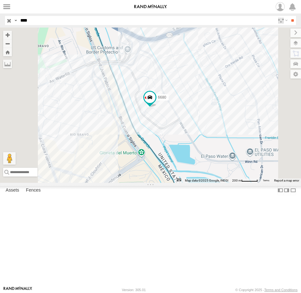
drag, startPoint x: 246, startPoint y: 149, endPoint x: 219, endPoint y: 173, distance: 35.7
click at [219, 173] on div "6680" at bounding box center [150, 105] width 301 height 155
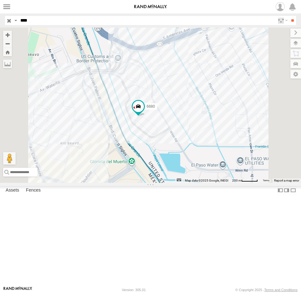
drag, startPoint x: 41, startPoint y: 18, endPoint x: -18, endPoint y: 18, distance: 59.8
click at [0, 18] on html at bounding box center [150, 146] width 301 height 293
click at [289, 16] on input "**" at bounding box center [292, 20] width 7 height 9
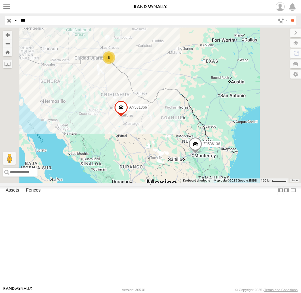
click at [0, 0] on div "136" at bounding box center [0, 0] width 0 height 0
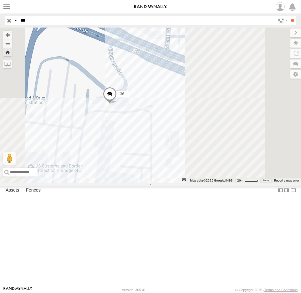
drag, startPoint x: 253, startPoint y: 167, endPoint x: 211, endPoint y: 166, distance: 42.3
click at [211, 166] on div "136" at bounding box center [150, 105] width 301 height 155
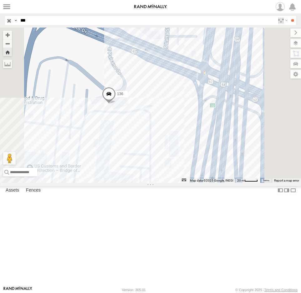
drag, startPoint x: 50, startPoint y: 20, endPoint x: 2, endPoint y: 20, distance: 48.2
click at [2, 20] on header "Search Query Asset ID Asset Label Registration Manufacturer Model VIN Job ID IP" at bounding box center [150, 20] width 301 height 14
click at [289, 16] on input "**" at bounding box center [292, 20] width 7 height 9
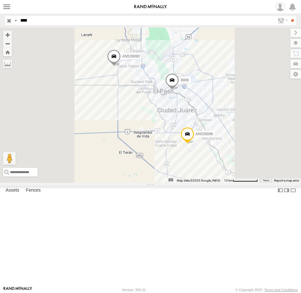
drag, startPoint x: 41, startPoint y: 18, endPoint x: 7, endPoint y: 18, distance: 34.1
click at [7, 18] on div "Search Query Asset ID Asset Label Registration Manufacturer Model VIN Job ID Dr…" at bounding box center [147, 20] width 284 height 9
click at [289, 16] on input "**" at bounding box center [292, 20] width 7 height 9
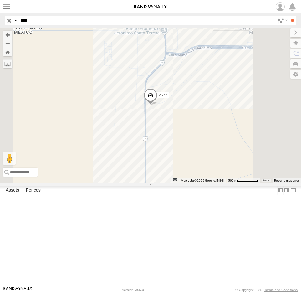
drag, startPoint x: 45, startPoint y: 20, endPoint x: 5, endPoint y: 20, distance: 39.4
click at [5, 20] on div "Search Query Asset ID Asset Label Registration Manufacturer Model VIN Job ID Dr…" at bounding box center [147, 20] width 284 height 9
click at [289, 16] on input "**" at bounding box center [292, 20] width 7 height 9
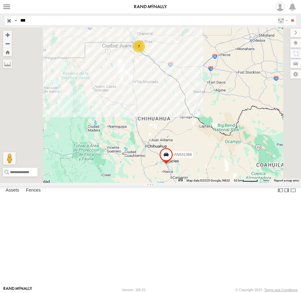
click at [0, 0] on div "FLEX NORTE" at bounding box center [0, 0] width 0 height 0
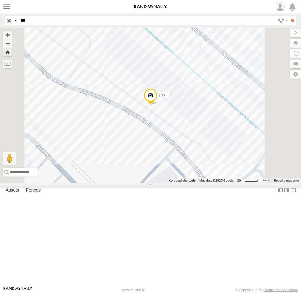
click at [157, 105] on span at bounding box center [151, 96] width 14 height 17
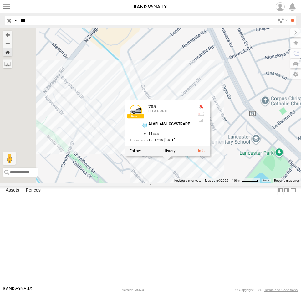
drag, startPoint x: 235, startPoint y: 267, endPoint x: 230, endPoint y: 210, distance: 57.5
click at [230, 183] on div "705 705 FLEX NORTE ALVELAIS LOGYSTRADE 31.69515 , -106.31803 11 13:37:19 [DATE]" at bounding box center [150, 105] width 301 height 155
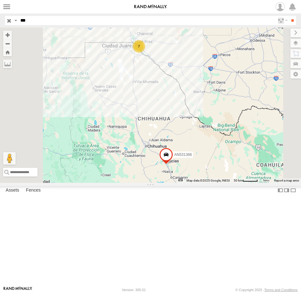
click at [34, 22] on input "***" at bounding box center [146, 20] width 257 height 9
click at [289, 16] on input "**" at bounding box center [292, 20] width 7 height 9
click at [0, 0] on div "705" at bounding box center [0, 0] width 0 height 0
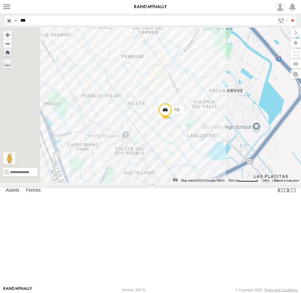
drag, startPoint x: 214, startPoint y: 200, endPoint x: 201, endPoint y: 179, distance: 24.1
click at [204, 183] on div "705" at bounding box center [150, 105] width 301 height 155
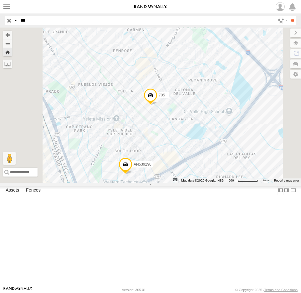
drag, startPoint x: 41, startPoint y: 20, endPoint x: -17, endPoint y: 22, distance: 58.2
click at [0, 22] on html at bounding box center [150, 146] width 301 height 293
click at [289, 16] on input "**" at bounding box center [292, 20] width 7 height 9
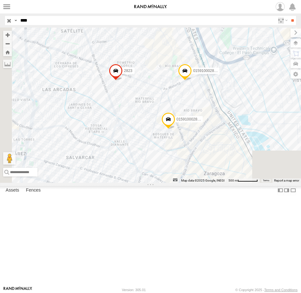
click at [0, 0] on div "BASE 7" at bounding box center [0, 0] width 0 height 0
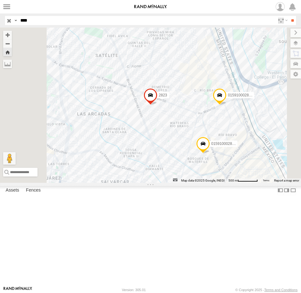
drag, startPoint x: 45, startPoint y: 20, endPoint x: -3, endPoint y: 19, distance: 48.2
click at [0, 19] on html at bounding box center [150, 146] width 301 height 293
click at [289, 16] on input "**" at bounding box center [292, 20] width 7 height 9
click at [0, 0] on div "FLEX SUR" at bounding box center [0, 0] width 0 height 0
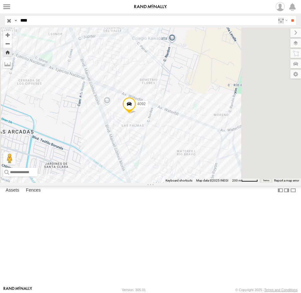
drag, startPoint x: 202, startPoint y: 182, endPoint x: 240, endPoint y: 141, distance: 56.3
click at [236, 145] on div "4092" at bounding box center [150, 105] width 301 height 155
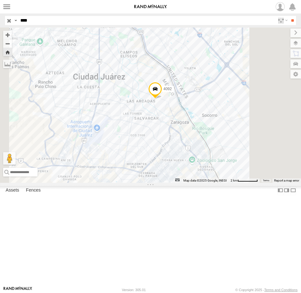
drag, startPoint x: 280, startPoint y: 207, endPoint x: 284, endPoint y: 202, distance: 5.6
click at [283, 183] on div "4092" at bounding box center [150, 105] width 301 height 155
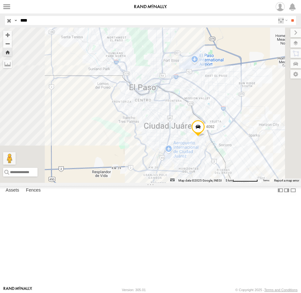
click at [205, 137] on span at bounding box center [198, 128] width 14 height 17
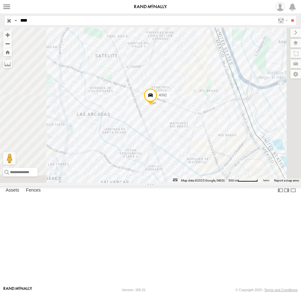
drag, startPoint x: 44, startPoint y: 18, endPoint x: -7, endPoint y: 21, distance: 51.7
click at [0, 21] on html at bounding box center [150, 146] width 301 height 293
click at [289, 16] on input "**" at bounding box center [292, 20] width 7 height 9
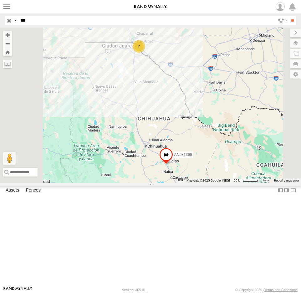
click at [0, 0] on div "705 FLEX NORTE" at bounding box center [0, 0] width 0 height 0
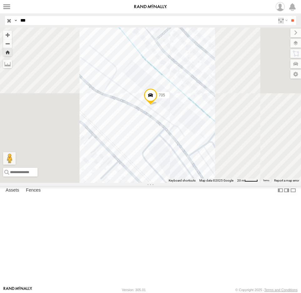
click at [157, 105] on span at bounding box center [151, 96] width 14 height 17
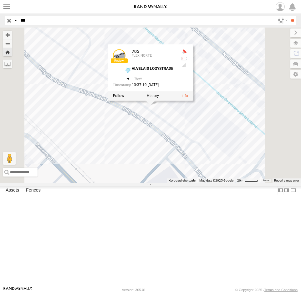
drag, startPoint x: 38, startPoint y: 22, endPoint x: -13, endPoint y: 20, distance: 50.1
click at [0, 20] on html at bounding box center [150, 146] width 301 height 293
click at [289, 16] on input "**" at bounding box center [292, 20] width 7 height 9
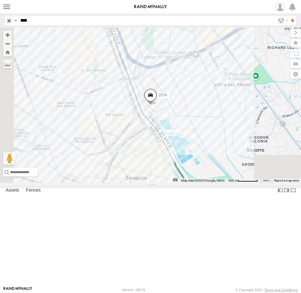
click at [0, 0] on div "2574" at bounding box center [0, 0] width 0 height 0
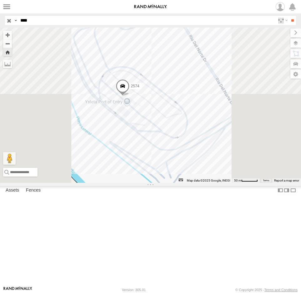
drag, startPoint x: 52, startPoint y: 22, endPoint x: -22, endPoint y: 23, distance: 73.2
click at [0, 23] on html at bounding box center [150, 146] width 301 height 293
click at [289, 16] on input "**" at bounding box center [292, 20] width 7 height 9
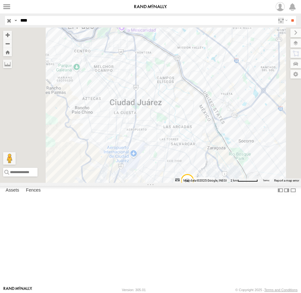
click at [0, 0] on div "CORDIS" at bounding box center [0, 0] width 0 height 0
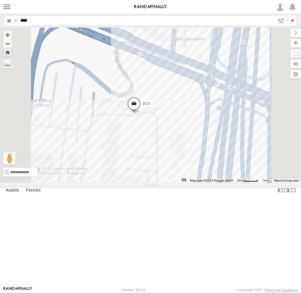
drag, startPoint x: 224, startPoint y: 174, endPoint x: 207, endPoint y: 183, distance: 19.6
click at [207, 183] on div "3524" at bounding box center [150, 105] width 301 height 155
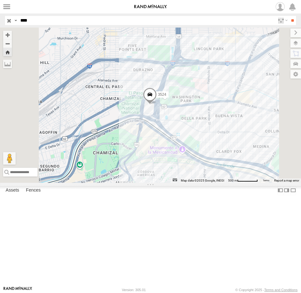
drag, startPoint x: 72, startPoint y: 22, endPoint x: -29, endPoint y: 24, distance: 101.4
click at [0, 24] on html at bounding box center [150, 146] width 301 height 293
click at [289, 16] on input "**" at bounding box center [292, 20] width 7 height 9
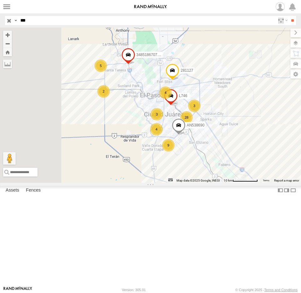
scroll to position [125, 0]
click at [0, 0] on div "690" at bounding box center [0, 0] width 0 height 0
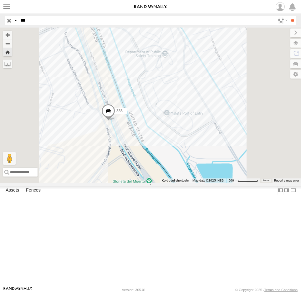
scroll to position [0, 0]
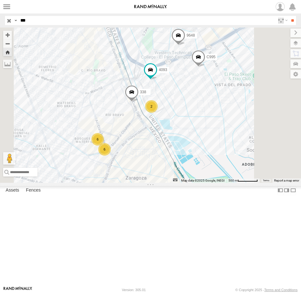
drag, startPoint x: 60, startPoint y: 24, endPoint x: -1, endPoint y: 24, distance: 61.0
click at [0, 24] on html at bounding box center [150, 146] width 301 height 293
click at [289, 16] on input "**" at bounding box center [292, 20] width 7 height 9
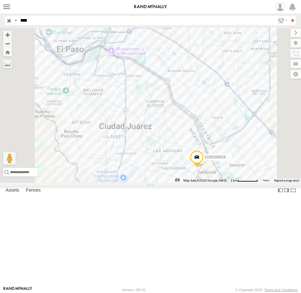
click at [0, 0] on div "2586" at bounding box center [0, 0] width 0 height 0
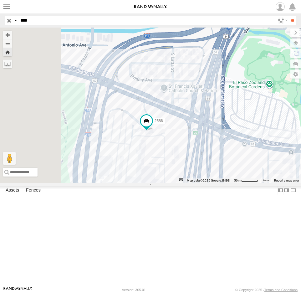
drag, startPoint x: 31, startPoint y: 19, endPoint x: 13, endPoint y: 15, distance: 19.0
click at [13, 16] on div "Search Query Asset ID Asset Label Registration Manufacturer Model VIN Job ID Dr…" at bounding box center [147, 20] width 284 height 9
click at [289, 16] on input "**" at bounding box center [292, 20] width 7 height 9
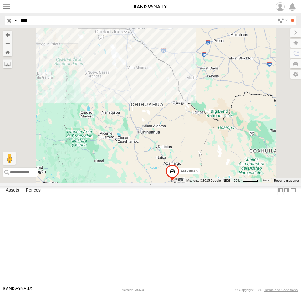
click at [0, 0] on div "8662" at bounding box center [0, 0] width 0 height 0
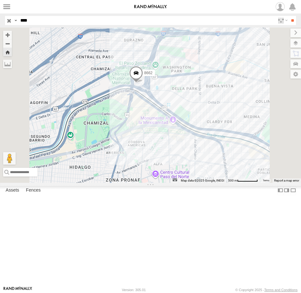
drag, startPoint x: 63, startPoint y: 21, endPoint x: -31, endPoint y: 18, distance: 94.6
click at [0, 18] on html at bounding box center [150, 146] width 301 height 293
click at [289, 16] on input "**" at bounding box center [292, 20] width 7 height 9
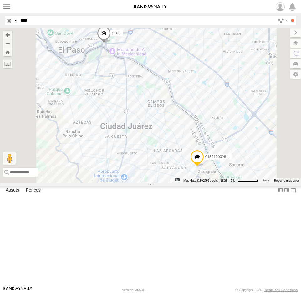
click at [0, 0] on div "FLEX SUR" at bounding box center [0, 0] width 0 height 0
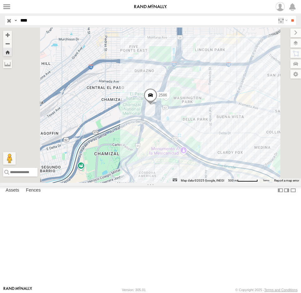
drag, startPoint x: 33, startPoint y: 21, endPoint x: -21, endPoint y: 21, distance: 53.8
click at [0, 21] on html at bounding box center [150, 146] width 301 height 293
type input "*"
click at [289, 16] on input "**" at bounding box center [292, 20] width 7 height 9
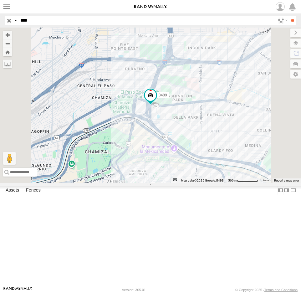
click at [0, 0] on div "3489" at bounding box center [0, 0] width 0 height 0
drag, startPoint x: 58, startPoint y: 22, endPoint x: -10, endPoint y: 21, distance: 67.6
click at [0, 21] on html at bounding box center [150, 146] width 301 height 293
click at [289, 16] on input "**" at bounding box center [292, 20] width 7 height 9
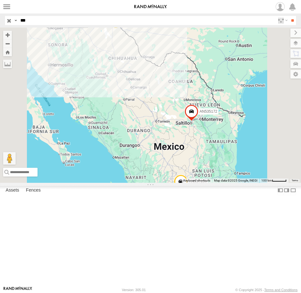
click at [0, 0] on div "ETHICON" at bounding box center [0, 0] width 0 height 0
drag, startPoint x: 32, startPoint y: 18, endPoint x: 11, endPoint y: 18, distance: 20.7
click at [14, 18] on div "Search Query Asset ID Asset Label Registration Manufacturer Model VIN Job ID Dr…" at bounding box center [147, 20] width 284 height 9
click at [289, 16] on input "**" at bounding box center [292, 20] width 7 height 9
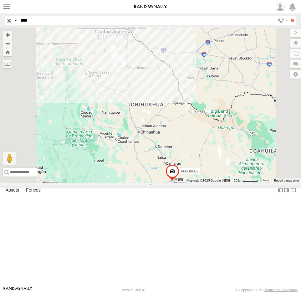
click at [0, 0] on div "8662 FILTERTEK" at bounding box center [0, 0] width 0 height 0
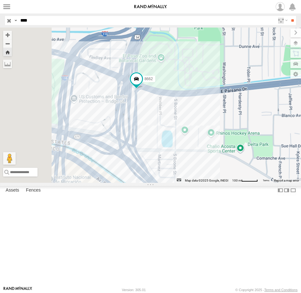
drag, startPoint x: 226, startPoint y: 160, endPoint x: 216, endPoint y: 132, distance: 29.0
click at [216, 134] on div "8662" at bounding box center [150, 105] width 301 height 155
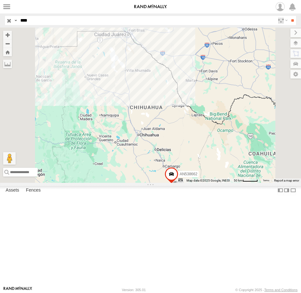
drag, startPoint x: 13, startPoint y: 20, endPoint x: -8, endPoint y: 20, distance: 21.0
click at [0, 20] on html at bounding box center [150, 146] width 301 height 293
click at [289, 16] on input "**" at bounding box center [292, 20] width 7 height 9
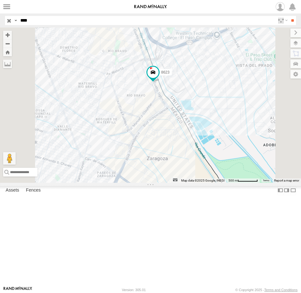
drag, startPoint x: 40, startPoint y: 18, endPoint x: -2, endPoint y: 23, distance: 41.8
click at [0, 23] on html at bounding box center [150, 146] width 301 height 293
type input "***"
click at [289, 16] on input "**" at bounding box center [292, 20] width 7 height 9
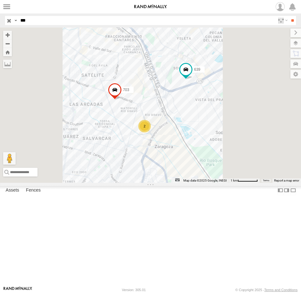
click at [0, 0] on span at bounding box center [0, 0] width 0 height 0
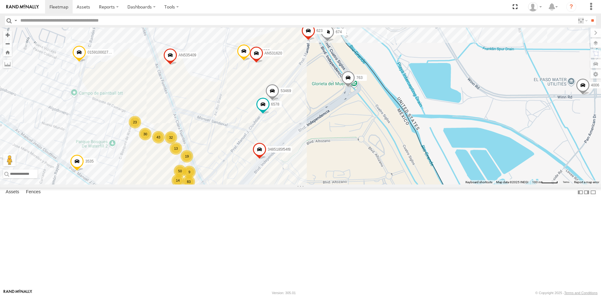
drag, startPoint x: 280, startPoint y: 132, endPoint x: 296, endPoint y: 165, distance: 36.0
click at [296, 165] on div "53469 555 32 19 14 50 30 3535 83 43 23 13 4006 AN532390 6 4093 674 763 AN535409…" at bounding box center [300, 106] width 601 height 157
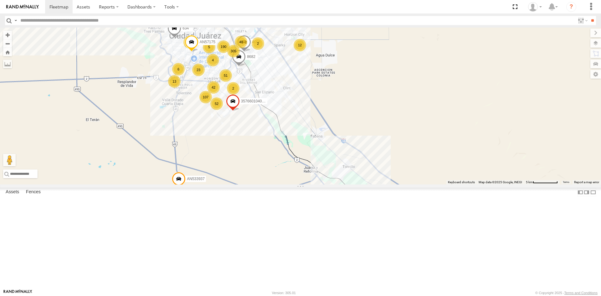
drag, startPoint x: 227, startPoint y: 160, endPoint x: 248, endPoint y: 207, distance: 51.5
click at [248, 184] on div "AN535203 AN536832 AN535260 015910001811580 ZJ535914 F2771 AN539091 AN533937 190…" at bounding box center [300, 106] width 601 height 157
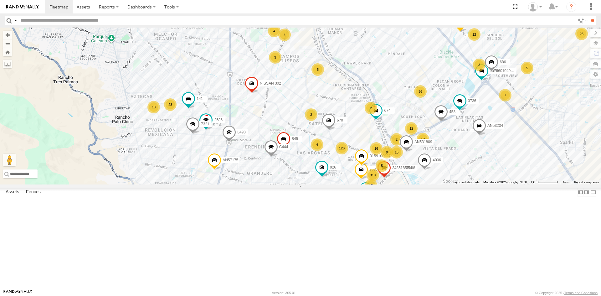
drag, startPoint x: 310, startPoint y: 188, endPoint x: 297, endPoint y: 105, distance: 84.2
click at [297, 106] on div "AN535203 AN536832 AN535260 015910001811580 ZJ535914 F2771 AN539091 AN533937 400…" at bounding box center [300, 106] width 601 height 157
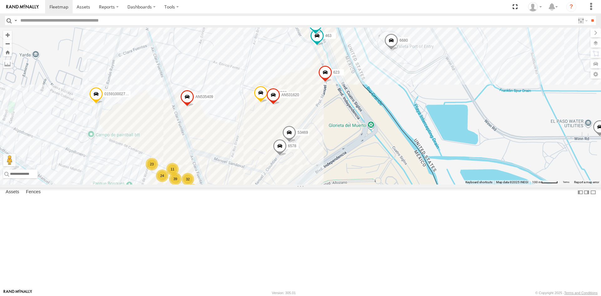
drag, startPoint x: 378, startPoint y: 113, endPoint x: 334, endPoint y: 169, distance: 71.0
click at [334, 169] on div "AN535203 AN536832 AN535260 015910001811580 ZJ535914 F2771 AN539091 AN533937 400…" at bounding box center [300, 106] width 601 height 157
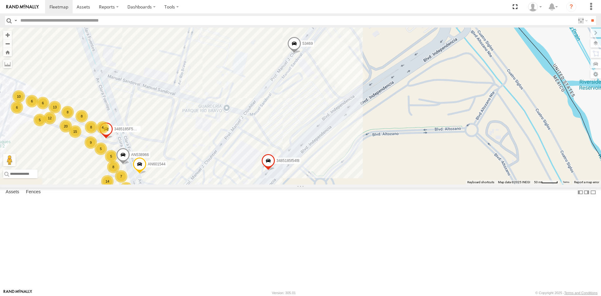
drag, startPoint x: 273, startPoint y: 216, endPoint x: 293, endPoint y: 178, distance: 42.6
click at [292, 181] on div "AN535203 AN536832 AN535260 015910001811580 ZJ535914 F2771 AN539091 AN533937 400…" at bounding box center [300, 106] width 601 height 157
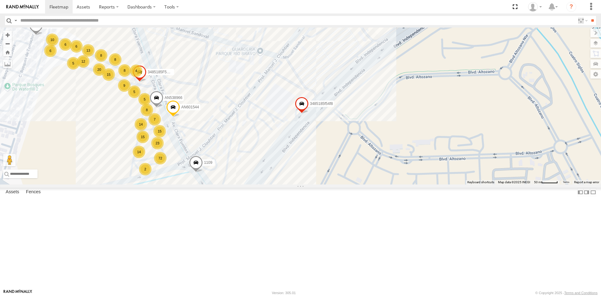
drag, startPoint x: 228, startPoint y: 197, endPoint x: 262, endPoint y: 133, distance: 72.4
click at [261, 135] on div "AN535203 AN536832 AN535260 015910001811580 ZJ535914 F2771 AN539091 AN533937 400…" at bounding box center [300, 106] width 601 height 157
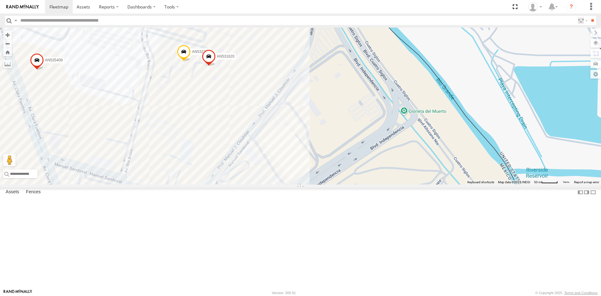
drag, startPoint x: 293, startPoint y: 174, endPoint x: 270, endPoint y: 247, distance: 76.9
click at [274, 184] on div "AN538966 F2775 AN532390 AN601544 AN535409 3485185F5F78 AN531620 3485185f54f8 8 …" at bounding box center [300, 106] width 601 height 157
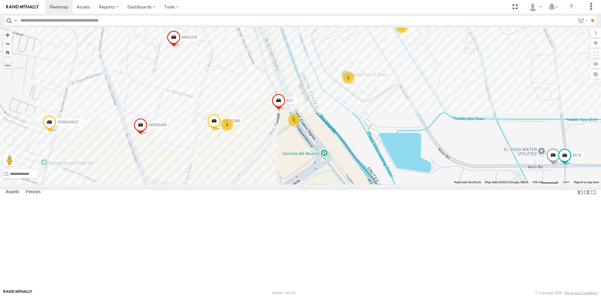
drag, startPoint x: 266, startPoint y: 142, endPoint x: 270, endPoint y: 196, distance: 54.3
click at [270, 184] on div "8662 AN532390 AN535409 623 686 32 22 43 23 3535 88 39 21 14 357660104096649 400…" at bounding box center [300, 106] width 601 height 157
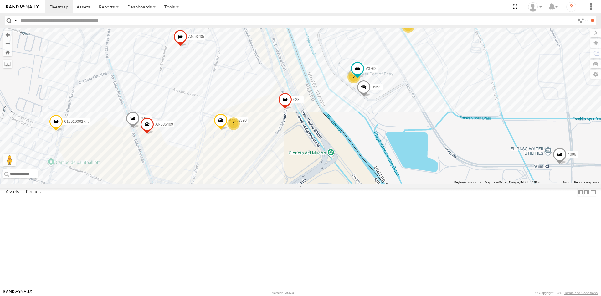
drag, startPoint x: 255, startPoint y: 246, endPoint x: 262, endPoint y: 229, distance: 18.1
click at [262, 184] on div "357660104096649 4006 V3762 443 AN532390 AN601544 AN535409 288 623 L683 01591000…" at bounding box center [300, 106] width 601 height 157
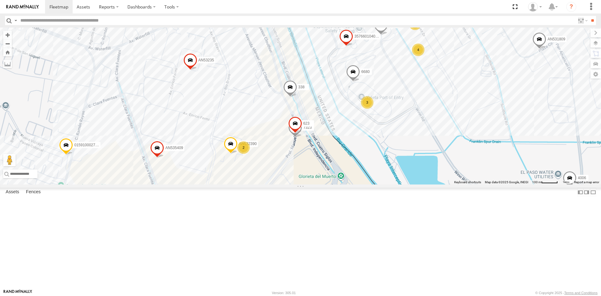
drag, startPoint x: 325, startPoint y: 166, endPoint x: 330, endPoint y: 208, distance: 41.9
click at [330, 184] on div "3535 357660104096649 6892 4006 ZJ533229 AN532390 7323 34851866ffa8 34851867152C…" at bounding box center [300, 106] width 601 height 157
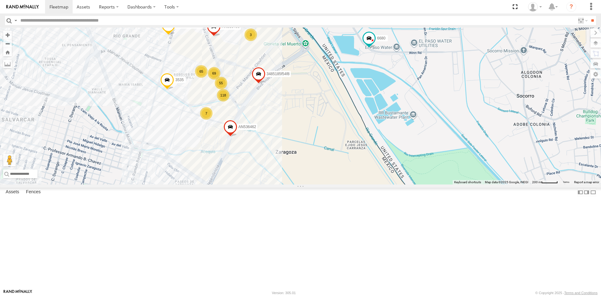
drag, startPoint x: 280, startPoint y: 126, endPoint x: 285, endPoint y: 171, distance: 44.4
click at [285, 171] on div "AN536832 AN57222 AN535260 015910001811580 ZJ535914 F2771 AN539091 AN530059 AN53…" at bounding box center [300, 106] width 601 height 157
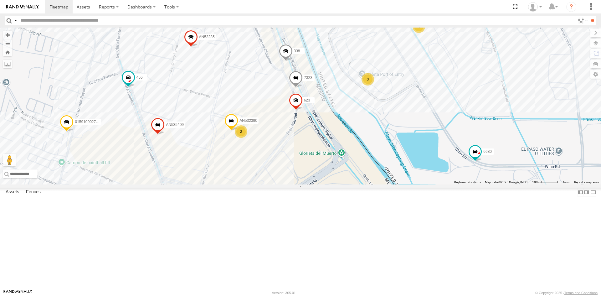
drag, startPoint x: 286, startPoint y: 133, endPoint x: 287, endPoint y: 160, distance: 27.3
click at [287, 160] on div "AN536832 AN57222 AN535260 015910001811580 ZJ535914 F2771 AN539091 AN530059 AN53…" at bounding box center [300, 106] width 601 height 157
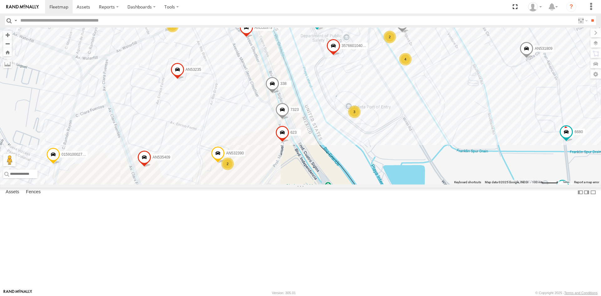
drag, startPoint x: 347, startPoint y: 166, endPoint x: 333, endPoint y: 199, distance: 35.5
click at [333, 184] on div "AN536832 AN57222 AN535260 015910001811580 ZJ535914 F2771 AN539091 AN530059 AN53…" at bounding box center [300, 106] width 601 height 157
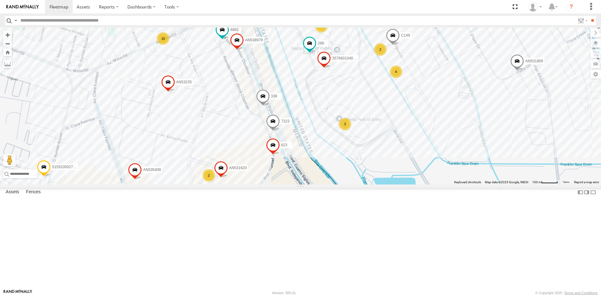
drag, startPoint x: 324, startPoint y: 180, endPoint x: 315, endPoint y: 195, distance: 18.0
click at [315, 184] on div "357660104096649 6892 7323 682 C149 4093 4107 AN535409 288 623 015910002745340 A…" at bounding box center [300, 106] width 601 height 157
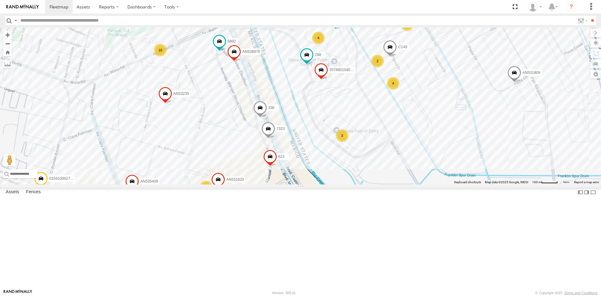
drag, startPoint x: 317, startPoint y: 189, endPoint x: 314, endPoint y: 203, distance: 13.8
click at [314, 184] on div "357660104096649 6892 7323 682 C149 4093 4107 AN535409 288 623 015910002745340 A…" at bounding box center [300, 106] width 601 height 157
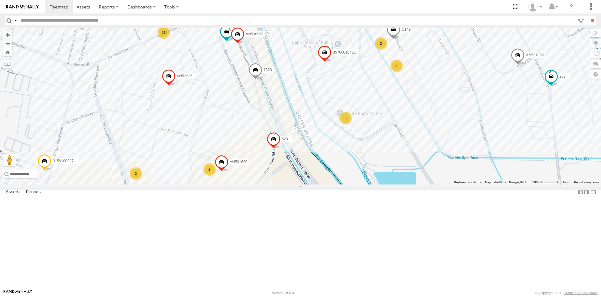
drag, startPoint x: 280, startPoint y: 148, endPoint x: 284, endPoint y: 128, distance: 20.8
click at [284, 128] on div "357660104096649 7323 8075 C149 4093 4107 288 623 015910002745340 AN531809 338 A…" at bounding box center [300, 106] width 601 height 157
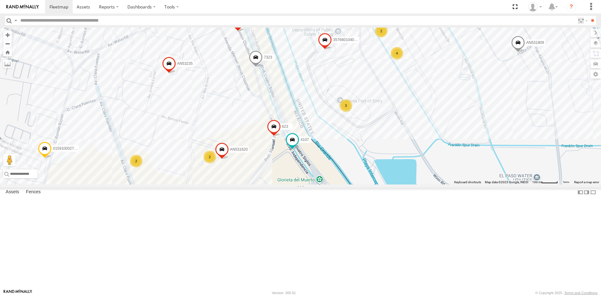
drag, startPoint x: 280, startPoint y: 157, endPoint x: 280, endPoint y: 143, distance: 13.8
click at [280, 143] on div "357660104096649 7323 8075 C149 4093 4107 288 623 015910002745340 AN531809 338 A…" at bounding box center [300, 106] width 601 height 157
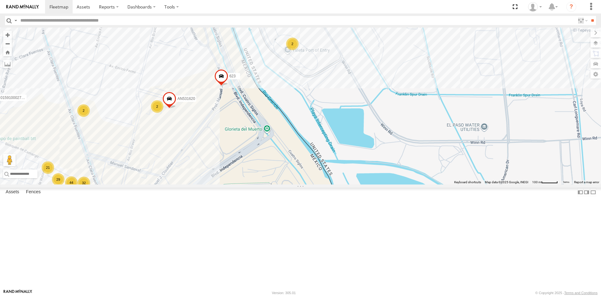
drag, startPoint x: 318, startPoint y: 194, endPoint x: 379, endPoint y: 190, distance: 61.1
click at [374, 184] on div "AN57222 AN535260 015910001811580 ZJ535914 F2771 AN539091 AN533937 AN5310637 110…" at bounding box center [300, 106] width 601 height 157
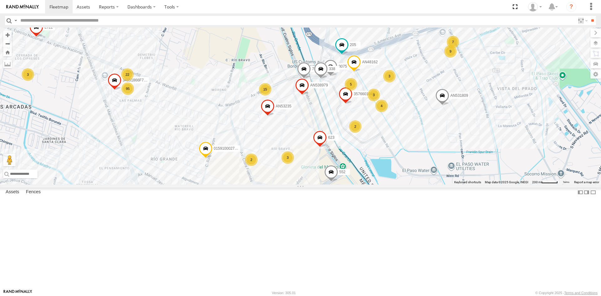
drag, startPoint x: 371, startPoint y: 197, endPoint x: 337, endPoint y: 236, distance: 51.5
click at [337, 184] on div "AN57222 AN535260 015910001811580 ZJ535914 F2771 AN539091 AN533937 AN5310637 110…" at bounding box center [300, 106] width 601 height 157
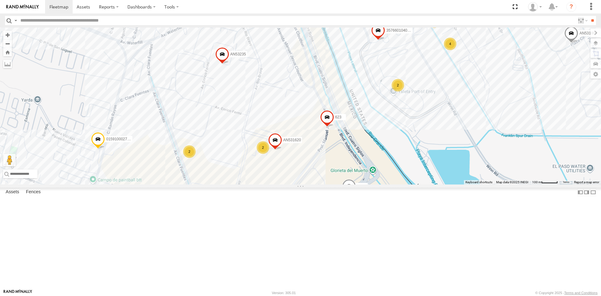
drag, startPoint x: 304, startPoint y: 211, endPoint x: 304, endPoint y: 200, distance: 10.6
click at [304, 184] on div "AN57222 AN535260 015910001811580 ZJ535914 F2771 AN539091 AN533937 AN5310637 110…" at bounding box center [300, 106] width 601 height 157
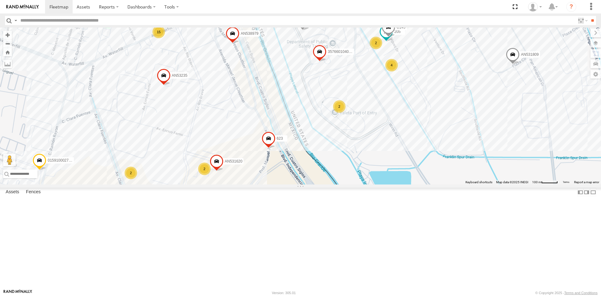
drag, startPoint x: 381, startPoint y: 154, endPoint x: 323, endPoint y: 185, distance: 65.7
click at [324, 184] on div "AN57222 AN535260 015910001811580 ZJ535914 F2771 AN539091 AN533937 AN5310637 110…" at bounding box center [300, 106] width 601 height 157
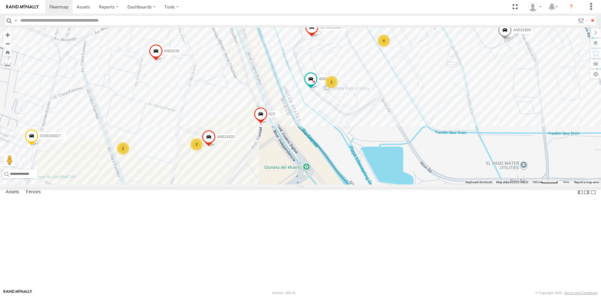
drag, startPoint x: 292, startPoint y: 213, endPoint x: 285, endPoint y: 187, distance: 27.0
click at [285, 184] on div "357660104096649 7323 8075 4093 552 623 015910002745340 AN531809 338 AN538979 AN…" at bounding box center [300, 106] width 601 height 157
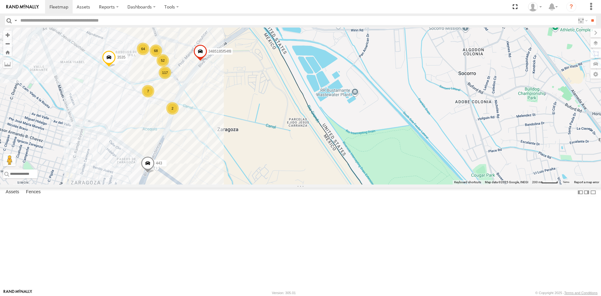
drag, startPoint x: 229, startPoint y: 102, endPoint x: 219, endPoint y: 135, distance: 34.1
click at [223, 141] on div "AN57222 AN535260 015910001811580 ZJ535914 F2771 AN539091 68 52 64 3535 117 0159…" at bounding box center [300, 106] width 601 height 157
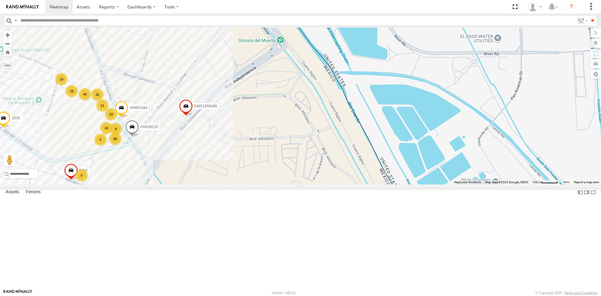
drag, startPoint x: 220, startPoint y: 107, endPoint x: 216, endPoint y: 143, distance: 36.8
click at [218, 144] on div "AN57222 AN535260 015910001811580 ZJ535914 F2771 AN539091 3535 015910001935157 4…" at bounding box center [300, 106] width 601 height 157
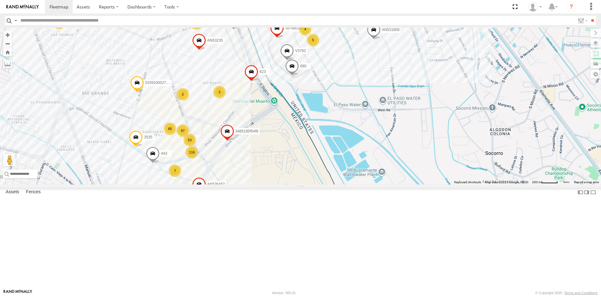
drag, startPoint x: 274, startPoint y: 156, endPoint x: 273, endPoint y: 182, distance: 26.6
click at [273, 182] on div "3535 8075 AN536462 623 015910002745340 338 3485185f54f8 95 67 53 24 65 15 116 3…" at bounding box center [300, 106] width 601 height 157
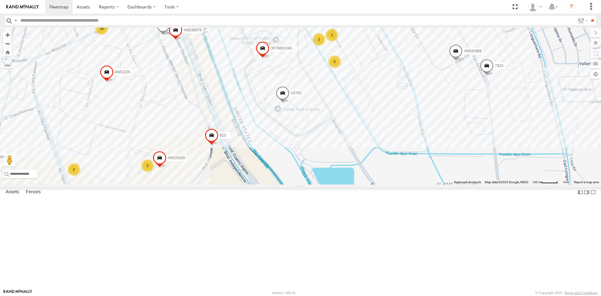
drag, startPoint x: 296, startPoint y: 139, endPoint x: 253, endPoint y: 197, distance: 71.7
click at [253, 184] on div "3535 357660104096649 V3762 [PHONE_NUMBER] AN536462 623 015910002745340 AN531809…" at bounding box center [300, 106] width 601 height 157
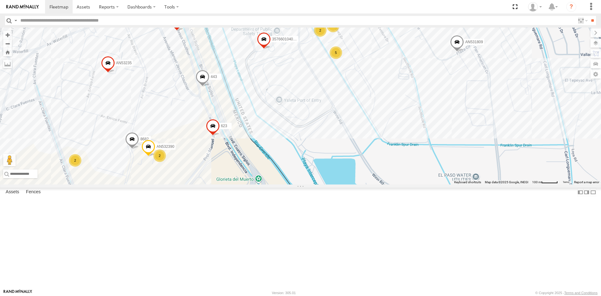
drag, startPoint x: 215, startPoint y: 260, endPoint x: 217, endPoint y: 250, distance: 10.7
click at [217, 184] on div "357660104096649 443 AN532390 8682 6578 623 6578 C995 AN531809 AN538979 TS 841 A…" at bounding box center [300, 106] width 601 height 157
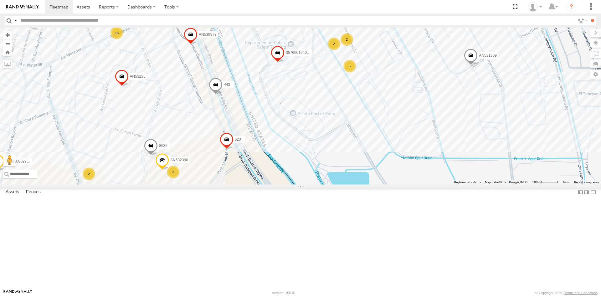
drag, startPoint x: 326, startPoint y: 163, endPoint x: 339, endPoint y: 186, distance: 25.8
click at [339, 184] on div "357660104096649 443 558 623 AN531809 AN538979 AN53235 3535 9648 AN536462 3150 0…" at bounding box center [300, 106] width 601 height 157
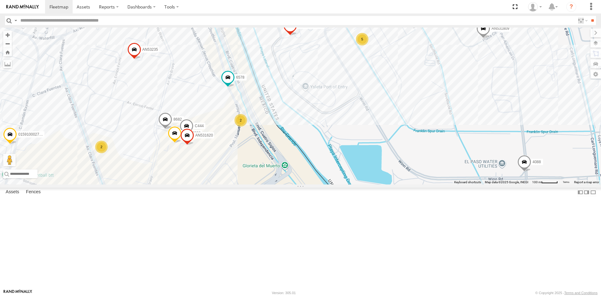
drag, startPoint x: 255, startPoint y: 243, endPoint x: 271, endPoint y: 195, distance: 50.0
click at [271, 184] on div "357660104096649 443 AN532390 4088 8682 C444 6578 6578 015910002745340 AN531809 …" at bounding box center [300, 106] width 601 height 157
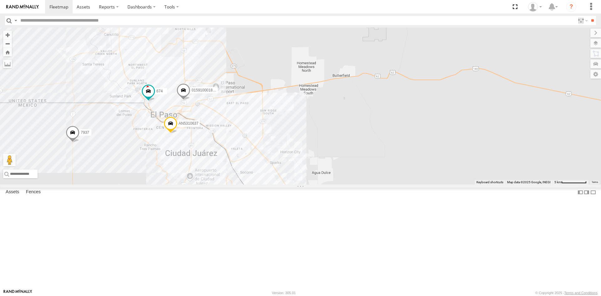
drag, startPoint x: 113, startPoint y: 230, endPoint x: 135, endPoint y: 195, distance: 41.3
click at [134, 184] on div "AN536832 AN57222 AN535260 015910001811580 ZJ535914 F2771 AN539091 AN530059 AN53…" at bounding box center [300, 106] width 601 height 157
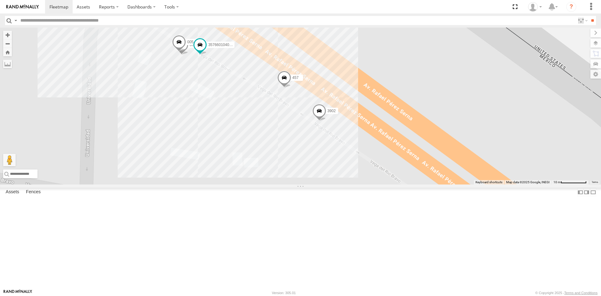
click at [184, 52] on span at bounding box center [179, 43] width 14 height 17
click at [206, 183] on div "AN536832 AN57222 AN535260 015910001811580 ZJ535914 F2771 AN539091 AN530059 AN53…" at bounding box center [300, 106] width 601 height 157
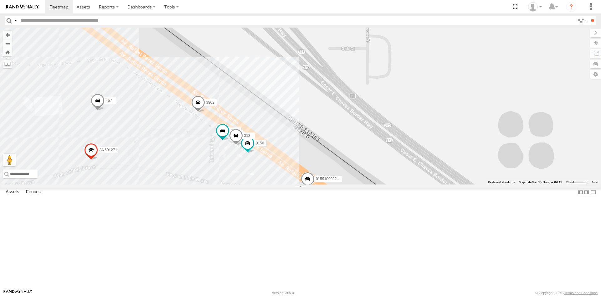
drag, startPoint x: 271, startPoint y: 168, endPoint x: 273, endPoint y: 220, distance: 52.6
click at [273, 184] on div "457 639 357660104095757 3150 3902 313 015910002291022 AN601271" at bounding box center [300, 106] width 601 height 157
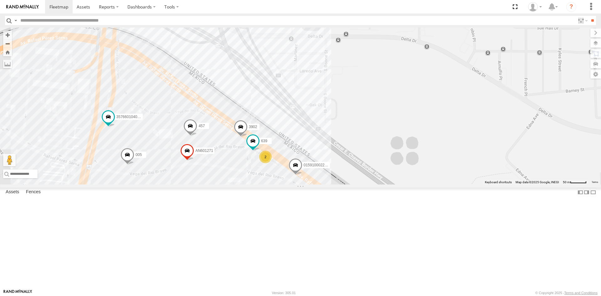
drag, startPoint x: 275, startPoint y: 177, endPoint x: 276, endPoint y: 172, distance: 5.4
click at [276, 174] on div "457 639 357660104095757 3902 015910002291022 AN601271 8662 3489 AN601523 005 2 …" at bounding box center [300, 106] width 601 height 157
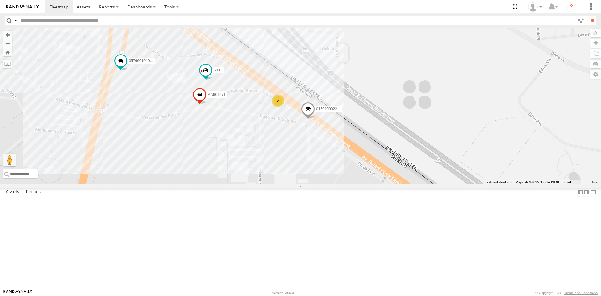
drag, startPoint x: 164, startPoint y: 192, endPoint x: 167, endPoint y: 111, distance: 81.4
click at [167, 114] on div "457 639 357660104095757 3902 015910002291022 AN601271 8662 3489 AN601523 005 2 …" at bounding box center [300, 106] width 601 height 157
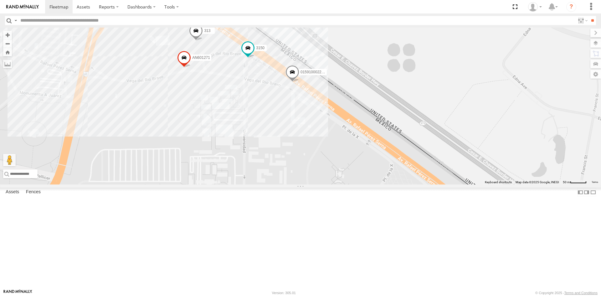
drag, startPoint x: 208, startPoint y: 100, endPoint x: 219, endPoint y: 147, distance: 47.9
click at [219, 147] on div "015910002291022 639 AN601271 357660104095757 3150 313" at bounding box center [300, 106] width 601 height 157
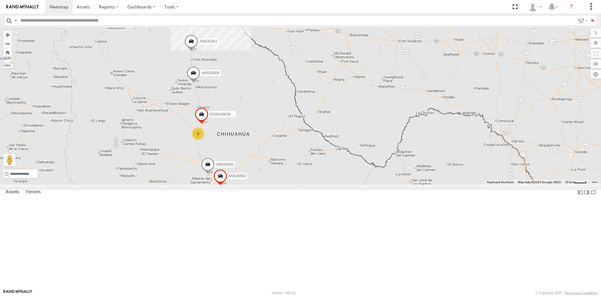
drag, startPoint x: 232, startPoint y: 64, endPoint x: 258, endPoint y: 143, distance: 83.7
click at [258, 140] on div "AN57222 AN535260 015910001811580 ZJ535914 F2771 AN539091 987 2 2 AN535006 49 2 …" at bounding box center [300, 106] width 601 height 157
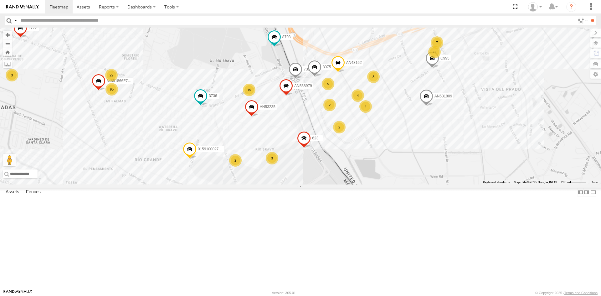
drag, startPoint x: 224, startPoint y: 105, endPoint x: 284, endPoint y: 202, distance: 114.1
click at [285, 184] on div "AN57222 AN535260 015910001811580 ZJ535914 F2771 AN539091 AN535006 AN533942 0159…" at bounding box center [300, 106] width 601 height 157
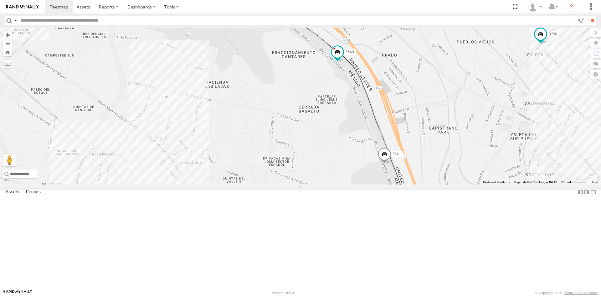
drag, startPoint x: 203, startPoint y: 97, endPoint x: 278, endPoint y: 166, distance: 101.7
click at [275, 166] on div "AN57222 AN535260 015910001811580 ZJ535914 F2771 AN539091 AN535006 AN533942 0159…" at bounding box center [300, 106] width 601 height 157
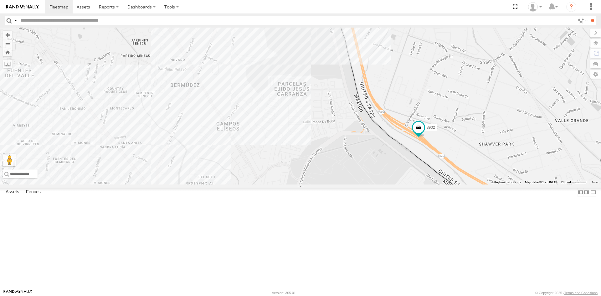
drag, startPoint x: 224, startPoint y: 89, endPoint x: 298, endPoint y: 184, distance: 120.2
click at [298, 182] on div "AN57222 AN535260 015910001811580 ZJ535914 F2771 AN539091 AN535006 AN533942 0159…" at bounding box center [300, 106] width 601 height 157
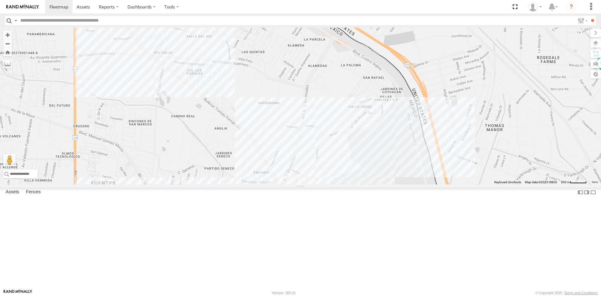
drag, startPoint x: 253, startPoint y: 141, endPoint x: 290, endPoint y: 210, distance: 78.0
click at [294, 184] on div "AN57222 AN535260 015910001811580 ZJ535914 F2771 AN539091 AN535006 AN533942 0159…" at bounding box center [300, 106] width 601 height 157
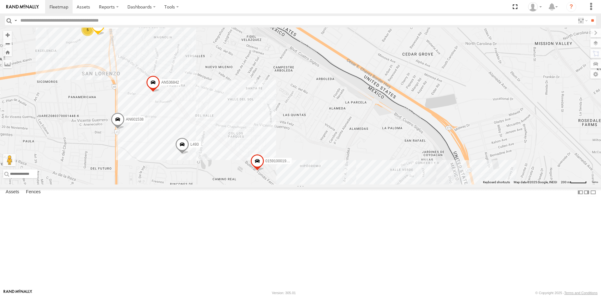
drag, startPoint x: 226, startPoint y: 123, endPoint x: 252, endPoint y: 173, distance: 56.6
click at [252, 173] on div "AN57222 AN535260 015910001811580 ZJ535914 F2771 AN539091 AN535006 AN533942 0159…" at bounding box center [300, 106] width 601 height 157
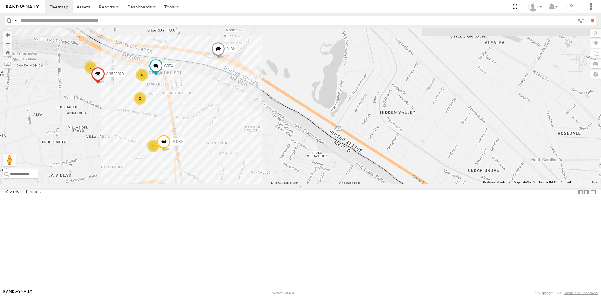
drag, startPoint x: 214, startPoint y: 56, endPoint x: 278, endPoint y: 134, distance: 100.5
click at [278, 140] on div "AN57222 AN535260 015910001811580 ZJ535914 F2771 AN539091 AN535006 AN533942 0159…" at bounding box center [300, 106] width 601 height 157
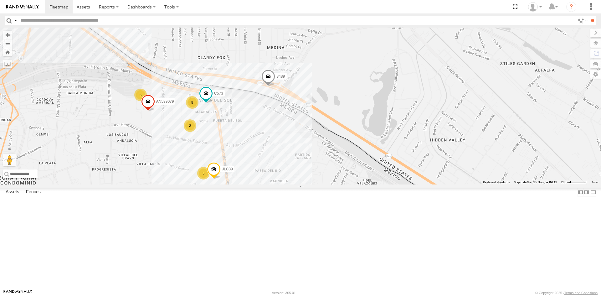
drag, startPoint x: 167, startPoint y: 124, endPoint x: 223, endPoint y: 151, distance: 62.4
click at [223, 151] on div "AN57222 AN535260 015910001811580 ZJ535914 F2771 AN539091 AN535006 AN533942 0159…" at bounding box center [300, 106] width 601 height 157
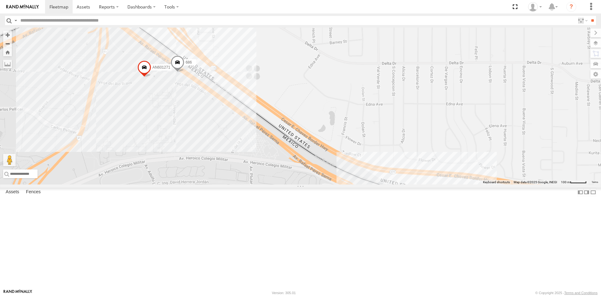
drag, startPoint x: 204, startPoint y: 182, endPoint x: 208, endPoint y: 164, distance: 18.8
click at [208, 164] on div "AN601271 8662 2 AN601523 AN601538 3640 686 AN53272" at bounding box center [300, 106] width 601 height 157
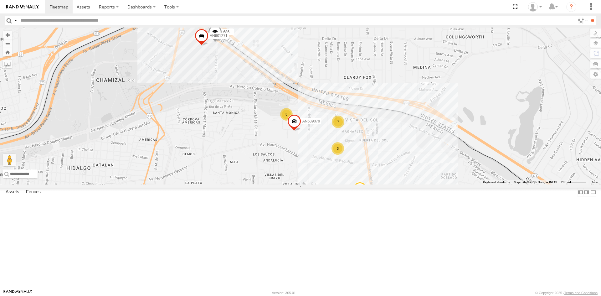
drag, startPoint x: 350, startPoint y: 130, endPoint x: 303, endPoint y: 101, distance: 55.3
click at [303, 101] on div "8662 AN601271 AN601523 AN539079 3640 686 AN53272 7 447 3 5 3 2 5 AN538889 2 AN6…" at bounding box center [300, 106] width 601 height 157
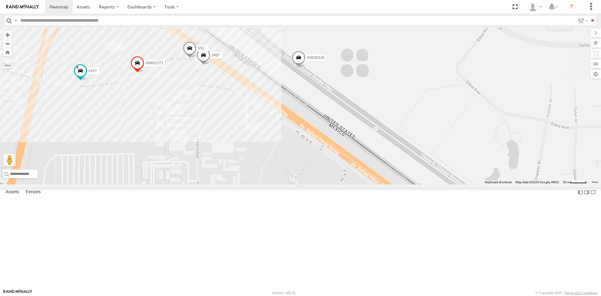
drag, startPoint x: 232, startPoint y: 163, endPoint x: 246, endPoint y: 145, distance: 23.2
click at [247, 146] on div "3487 AN601271 AN530128 4107 553" at bounding box center [300, 106] width 601 height 157
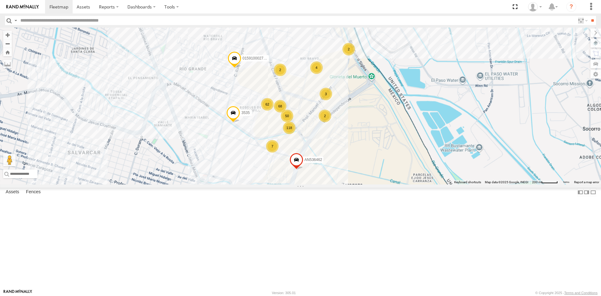
drag, startPoint x: 372, startPoint y: 117, endPoint x: 338, endPoint y: 165, distance: 59.3
click at [338, 165] on div "94 68 50 6423 24 62 15 3535 118 357660104096649 3 2 4 4 4 2 7 3 AN536462 2 2 2 …" at bounding box center [300, 106] width 601 height 157
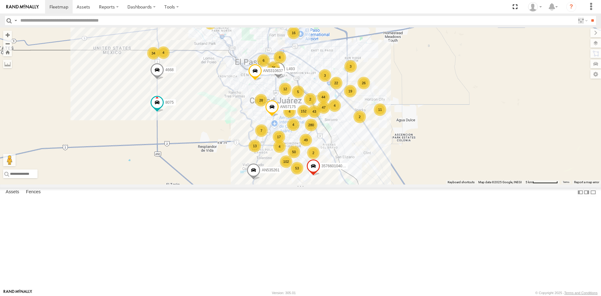
drag, startPoint x: 299, startPoint y: 166, endPoint x: 286, endPoint y: 132, distance: 35.6
click at [294, 89] on div "AN539048 AN535260 AN535636 015910001811580 F2771 AN539091 152 16 20 102 53 50 3…" at bounding box center [594, 89] width 601 height 0
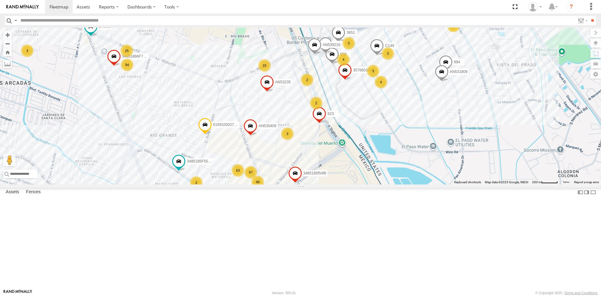
drag, startPoint x: 297, startPoint y: 192, endPoint x: 319, endPoint y: 167, distance: 33.3
click at [319, 124] on span at bounding box center [319, 115] width 14 height 17
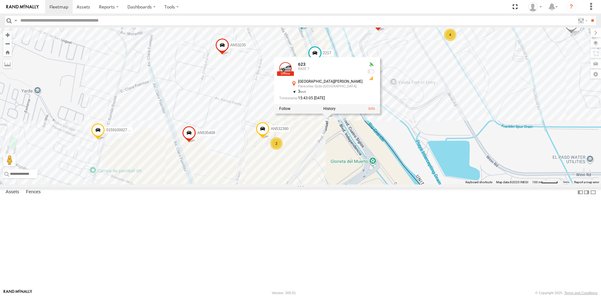
click at [361, 184] on div "AN539048 AN535260 AN535636 015910001811580 F2771 AN539091 8075 AN5310637 4668 A…" at bounding box center [300, 106] width 601 height 157
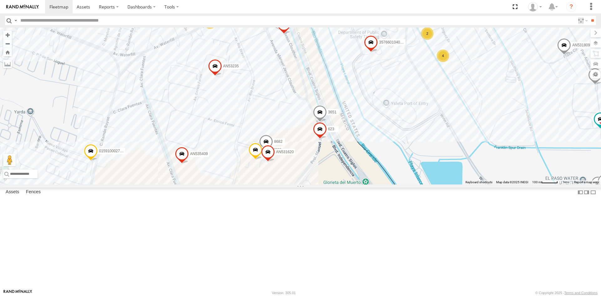
drag, startPoint x: 384, startPoint y: 137, endPoint x: 377, endPoint y: 159, distance: 22.7
click at [377, 159] on div "6423 357660104096649 AN532390 7323 3651 C149 8682 205 558 AN535409 555 623 0159…" at bounding box center [300, 106] width 601 height 157
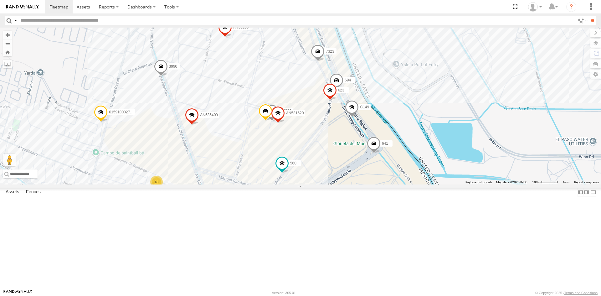
drag, startPoint x: 305, startPoint y: 247, endPoint x: 317, endPoint y: 174, distance: 74.2
click at [318, 181] on div "AN601310 357660104096649 457 560 AN532390 694 7323 C149 8682 8736 205 AN535409 …" at bounding box center [300, 106] width 601 height 157
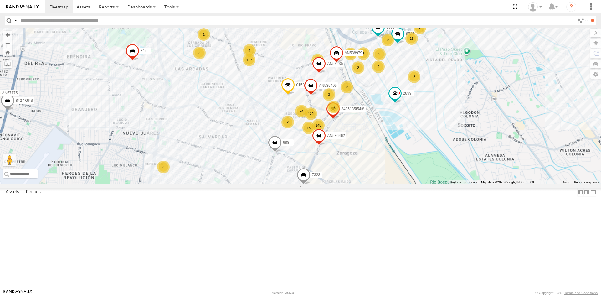
drag, startPoint x: 363, startPoint y: 126, endPoint x: 352, endPoint y: 149, distance: 26.2
click at [353, 149] on div "091 AN535409 015910002745340 2899 AN53235 3485185f54f8 117 122 3 145 15 2 8 9 2…" at bounding box center [300, 106] width 601 height 157
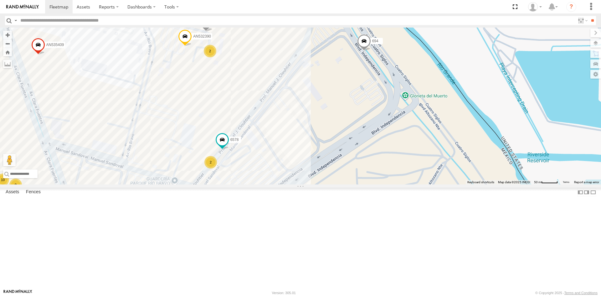
drag, startPoint x: 349, startPoint y: 141, endPoint x: 252, endPoint y: 209, distance: 118.5
click at [279, 184] on div "6578 11 8 11 6 72 15 19 8 6 12 2 20 6 10 8 4 11 13 AN532390 694 9 10 10 3 2 2 8…" at bounding box center [300, 106] width 601 height 157
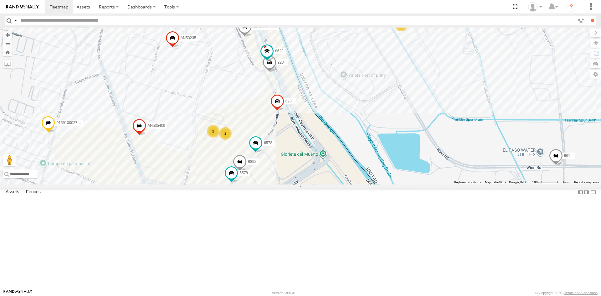
drag, startPoint x: 282, startPoint y: 155, endPoint x: 324, endPoint y: 177, distance: 48.0
click at [324, 177] on div "228 3535 357660104096649 6892 3485186707C0 6792 6578 205 357660104095757 AN6015…" at bounding box center [300, 106] width 601 height 157
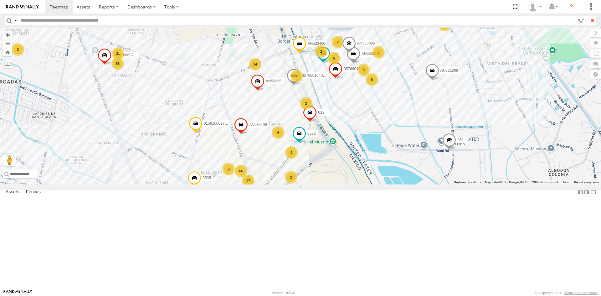
drag, startPoint x: 315, startPoint y: 162, endPoint x: 317, endPoint y: 174, distance: 11.8
click at [317, 122] on span at bounding box center [310, 113] width 14 height 17
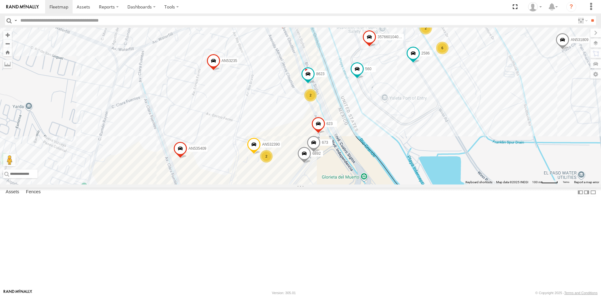
drag, startPoint x: 285, startPoint y: 255, endPoint x: 307, endPoint y: 178, distance: 79.5
click at [306, 181] on div "357660104096649 6892 560 AN532390 673 2586 3485186707C0 AN533895 205 AN535409 6…" at bounding box center [300, 106] width 601 height 157
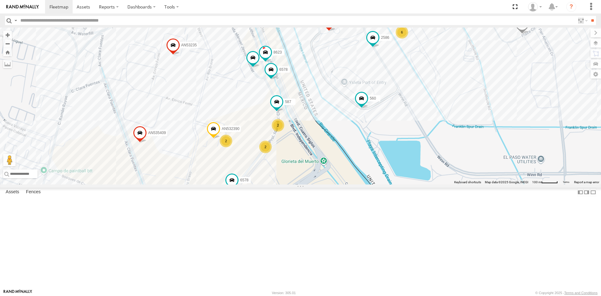
drag, startPoint x: 303, startPoint y: 154, endPoint x: 277, endPoint y: 199, distance: 52.3
click at [277, 184] on div "3535 357660104096649 560 447 AN532390 587 2586 599 6578 AN601544 AN535409 6578 …" at bounding box center [300, 106] width 601 height 157
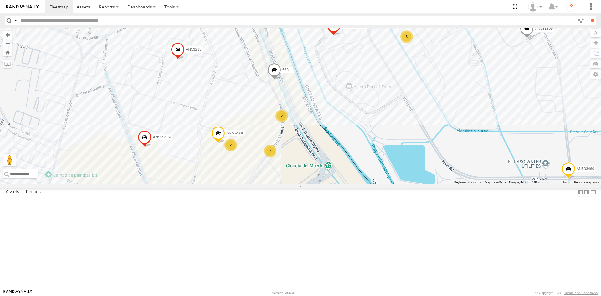
drag, startPoint x: 273, startPoint y: 186, endPoint x: 325, endPoint y: 157, distance: 59.4
click at [324, 160] on div "015910001987117 357660104096649 9648 560 AN532390 673 2586 763 6578 205 AN53540…" at bounding box center [300, 106] width 601 height 157
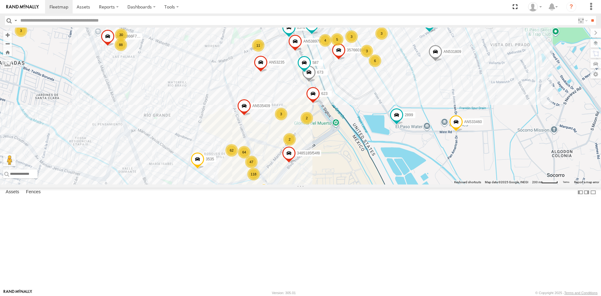
drag, startPoint x: 327, startPoint y: 136, endPoint x: 318, endPoint y: 155, distance: 20.9
click at [321, 96] on span "623" at bounding box center [324, 93] width 6 height 4
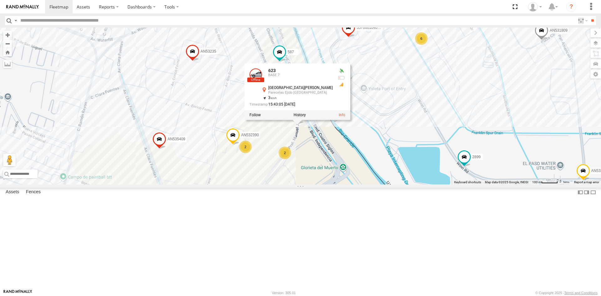
click at [374, 184] on div "357660104096649 560 673 763 AN535409 AN531809 AN533460 AN538979 8623 AN53235 34…" at bounding box center [300, 106] width 601 height 157
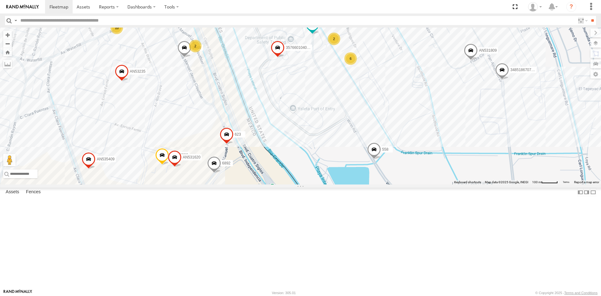
drag, startPoint x: 326, startPoint y: 149, endPoint x: 255, endPoint y: 169, distance: 74.1
click at [255, 169] on div "015910001987117 228 357660104096649 6892 9648 AN532390 673 2586 599 3485186707C…" at bounding box center [300, 106] width 601 height 157
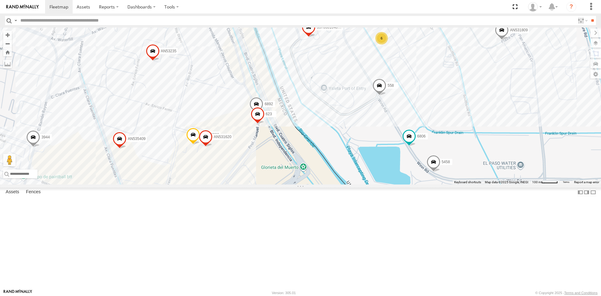
drag, startPoint x: 294, startPoint y: 162, endPoint x: 308, endPoint y: 152, distance: 17.1
click at [308, 153] on div "3944 357660104096649 6892 AN532390 673 5458 015910001986465 205 558 AN535409 62…" at bounding box center [300, 106] width 601 height 157
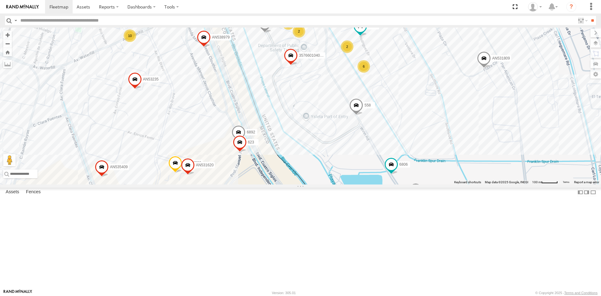
drag, startPoint x: 294, startPoint y: 183, endPoint x: 276, endPoint y: 213, distance: 34.2
click at [276, 184] on div "3944 357660104096649 6892 AN532390 673 5458 015910001986465 205 558 AN535409 62…" at bounding box center [300, 106] width 601 height 157
drag, startPoint x: 242, startPoint y: 220, endPoint x: 244, endPoint y: 186, distance: 33.9
click at [244, 184] on div "3944 357660104096649 6892 AN532390 673 5458 015910001986465 205 558 AN535409 62…" at bounding box center [300, 106] width 601 height 157
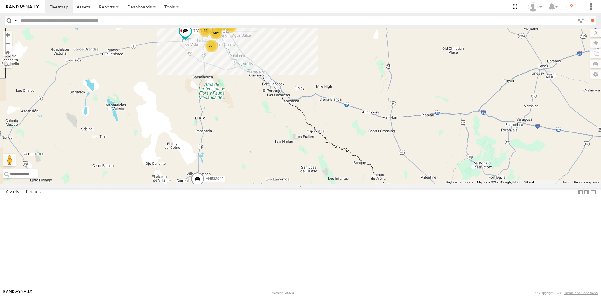
drag, startPoint x: 214, startPoint y: 78, endPoint x: 232, endPoint y: 117, distance: 43.7
click at [232, 117] on div "AN533942 AN535203 015910001990939 AN535260 015910001811580 ZJ535914 F2771 AN539…" at bounding box center [300, 106] width 601 height 157
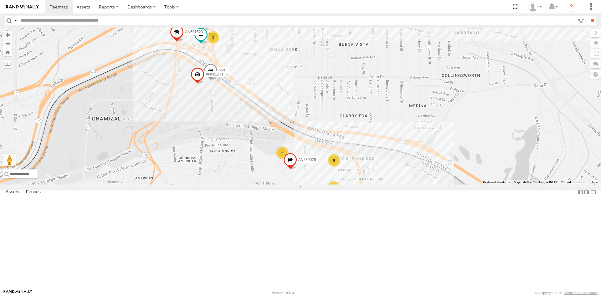
drag, startPoint x: 386, startPoint y: 189, endPoint x: 237, endPoint y: 148, distance: 153.9
click at [238, 148] on div "AN601271 553 107 6 2 3487 4 5 8427 GPS AN601523 AN538889 AN539079 9480 AN539201" at bounding box center [300, 106] width 601 height 157
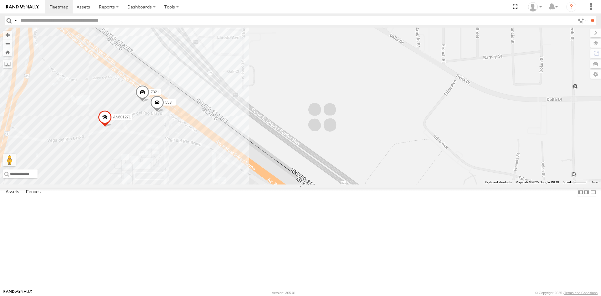
drag, startPoint x: 214, startPoint y: 212, endPoint x: 199, endPoint y: 149, distance: 64.4
click at [199, 149] on div "AN601271 7321 553" at bounding box center [300, 106] width 601 height 157
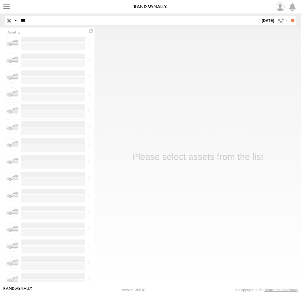
click at [261, 18] on label "[DATE]" at bounding box center [268, 20] width 15 height 9
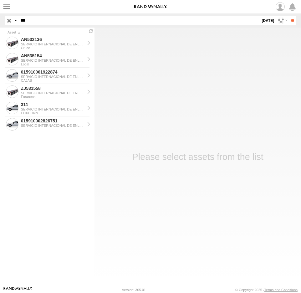
drag, startPoint x: 43, startPoint y: 18, endPoint x: -5, endPoint y: 18, distance: 47.9
click at [0, 18] on html at bounding box center [150, 146] width 301 height 293
type input "***"
click at [289, 16] on input "**" at bounding box center [292, 20] width 7 height 9
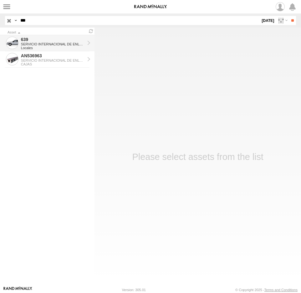
click at [51, 45] on div "SERVICIO INTERNACIONAL DE ENLACE TERRESTRE SA" at bounding box center [53, 44] width 64 height 4
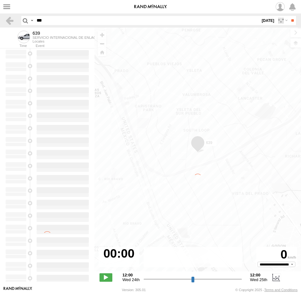
type input "**********"
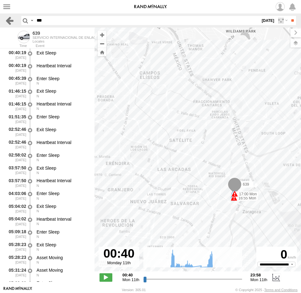
drag, startPoint x: 59, startPoint y: 22, endPoint x: 13, endPoint y: 21, distance: 47.0
click at [18, 22] on header "Search Query Asset ID Asset Label Registration Manufacturer Model VIN Job ID **…" at bounding box center [150, 20] width 301 height 14
type input "****"
click at [289, 16] on input "**" at bounding box center [292, 20] width 7 height 9
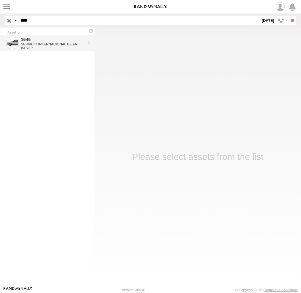
click at [51, 46] on div "SERVICIO INTERNACIONAL DE ENLACE TERRESTRE SA" at bounding box center [53, 44] width 64 height 4
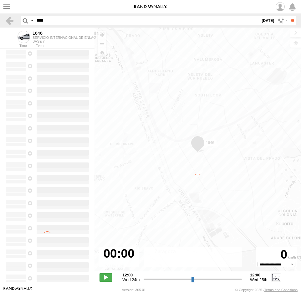
type input "**********"
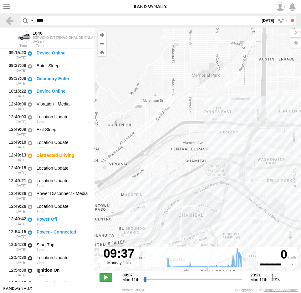
drag, startPoint x: 52, startPoint y: 22, endPoint x: 17, endPoint y: 19, distance: 34.9
click at [19, 19] on header "Search Query Asset ID Asset Label Registration Manufacturer Model VIN Job ID **…" at bounding box center [150, 20] width 301 height 14
type input "****"
click at [289, 16] on input "**" at bounding box center [292, 20] width 7 height 9
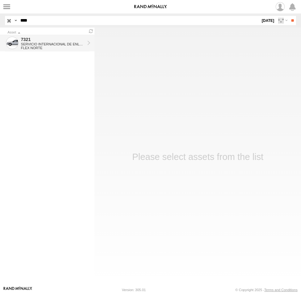
click at [45, 43] on div "SERVICIO INTERNACIONAL DE ENLACE TERRESTRE SA" at bounding box center [53, 44] width 64 height 4
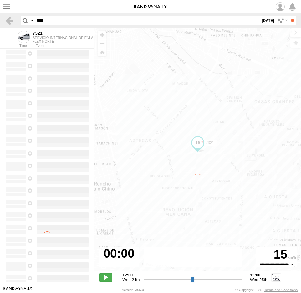
type input "**********"
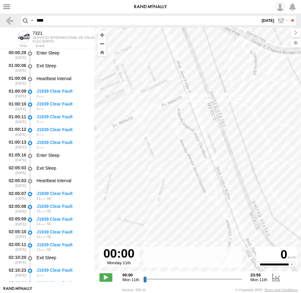
drag, startPoint x: 173, startPoint y: 131, endPoint x: 186, endPoint y: 112, distance: 23.4
click at [184, 115] on div "7321 07:59 Mon 09:22 Mon 09:25 Mon 11:50 Mon 12:40 Mon 12:43 Mon 13:15 Mon 13:1…" at bounding box center [198, 153] width 207 height 250
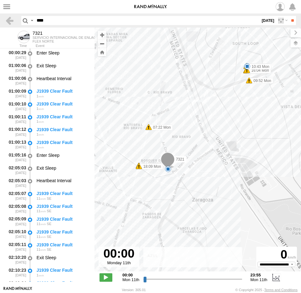
drag, startPoint x: 55, startPoint y: 18, endPoint x: 29, endPoint y: 19, distance: 26.0
click at [29, 19] on div "Search Query Asset ID Asset Label Registration Manufacturer Model VIN Job ID OOS" at bounding box center [155, 20] width 268 height 9
type input "***"
click at [0, 0] on span at bounding box center [0, 0] width 0 height 0
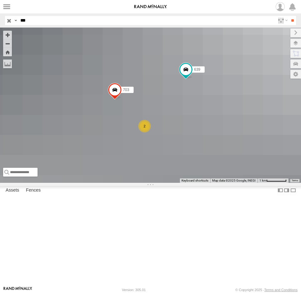
drag, startPoint x: 47, startPoint y: 22, endPoint x: -34, endPoint y: 24, distance: 81.1
click at [0, 24] on html at bounding box center [150, 146] width 301 height 293
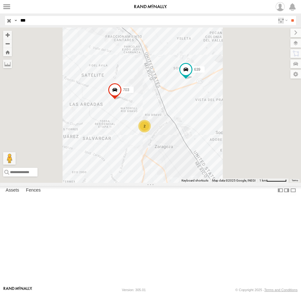
click at [289, 16] on input "**" at bounding box center [292, 20] width 7 height 9
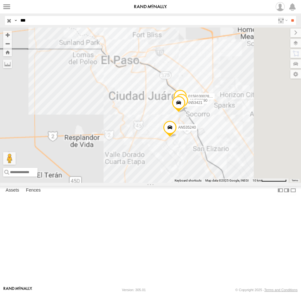
click at [0, 0] on div "FLEX SUR" at bounding box center [0, 0] width 0 height 0
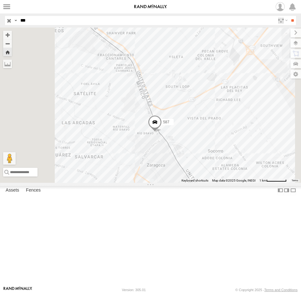
drag, startPoint x: 27, startPoint y: 19, endPoint x: -11, endPoint y: 16, distance: 37.7
click at [0, 16] on html at bounding box center [150, 146] width 301 height 293
click at [289, 16] on input "**" at bounding box center [292, 20] width 7 height 9
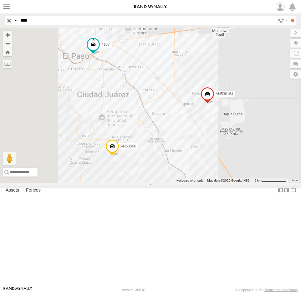
click at [0, 0] on div "4107" at bounding box center [0, 0] width 0 height 0
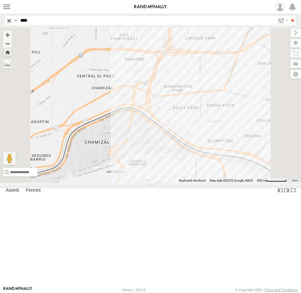
drag, startPoint x: 54, startPoint y: 21, endPoint x: -11, endPoint y: 12, distance: 65.7
click at [0, 12] on html at bounding box center [150, 146] width 301 height 293
click at [289, 16] on input "**" at bounding box center [292, 20] width 7 height 9
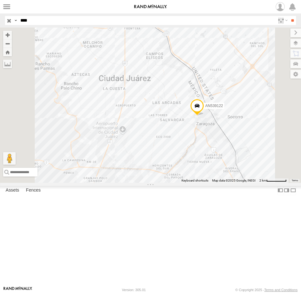
click at [0, 0] on div "3487" at bounding box center [0, 0] width 0 height 0
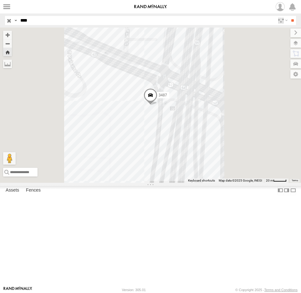
drag, startPoint x: 205, startPoint y: 181, endPoint x: 283, endPoint y: 180, distance: 77.6
click at [260, 183] on div "3487" at bounding box center [150, 105] width 301 height 155
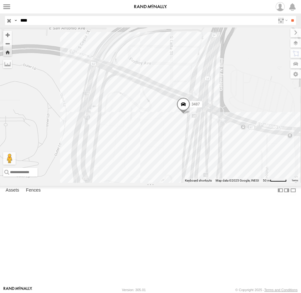
drag, startPoint x: 192, startPoint y: 155, endPoint x: 149, endPoint y: 158, distance: 43.3
click at [150, 152] on main "← Move left → Move right ↑ Move up ↓ Move down + Zoom in - Zoom out Home Jump l…" at bounding box center [150, 157] width 301 height 259
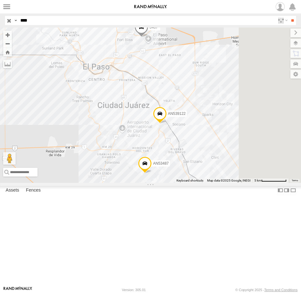
drag, startPoint x: 37, startPoint y: 23, endPoint x: 10, endPoint y: 22, distance: 27.0
click at [10, 22] on div "Search Query Asset ID Asset Label Registration Manufacturer Model VIN Job ID Dr…" at bounding box center [147, 20] width 284 height 9
click at [289, 16] on input "**" at bounding box center [292, 20] width 7 height 9
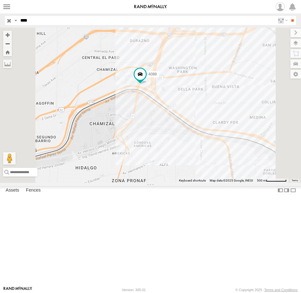
drag, startPoint x: 38, startPoint y: 19, endPoint x: -3, endPoint y: 25, distance: 41.4
click at [0, 25] on html at bounding box center [150, 146] width 301 height 293
click at [289, 16] on input "**" at bounding box center [292, 20] width 7 height 9
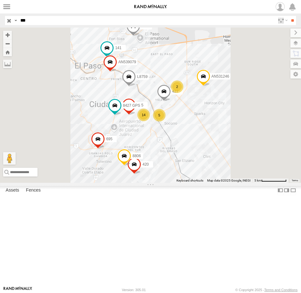
click at [0, 0] on div "687" at bounding box center [0, 0] width 0 height 0
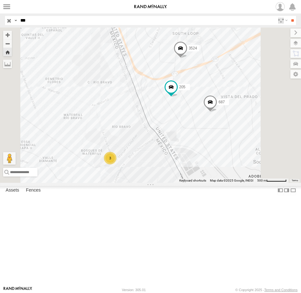
drag, startPoint x: 46, startPoint y: 19, endPoint x: -6, endPoint y: 21, distance: 51.4
click at [0, 21] on html at bounding box center [150, 146] width 301 height 293
click at [289, 16] on input "**" at bounding box center [292, 20] width 7 height 9
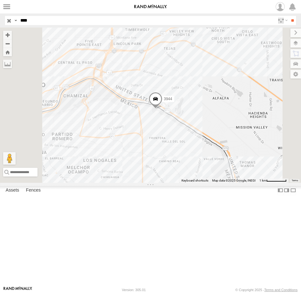
drag, startPoint x: 212, startPoint y: 178, endPoint x: 256, endPoint y: 188, distance: 45.2
click at [246, 183] on div "3944" at bounding box center [150, 105] width 301 height 155
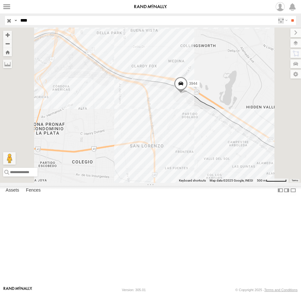
click at [188, 94] on span at bounding box center [181, 85] width 14 height 17
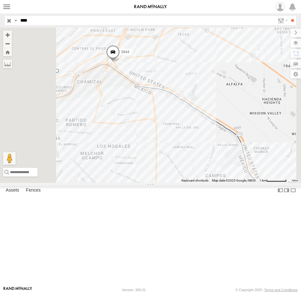
drag, startPoint x: 31, startPoint y: 19, endPoint x: -3, endPoint y: 18, distance: 34.1
click at [0, 18] on html at bounding box center [150, 146] width 301 height 293
type input "***"
click at [289, 16] on input "**" at bounding box center [292, 20] width 7 height 9
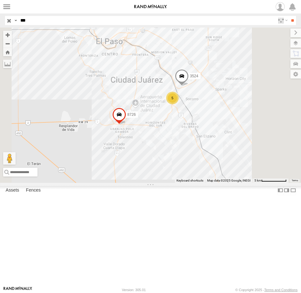
click at [0, 0] on div "726 FOXCONN" at bounding box center [0, 0] width 0 height 0
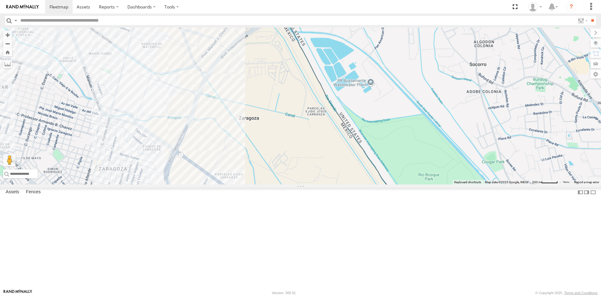
click at [221, 180] on div "AN533942 AN535203 015910001990939 AN535260 015910001811580 ZJ535914 F2771 AN539…" at bounding box center [300, 106] width 601 height 157
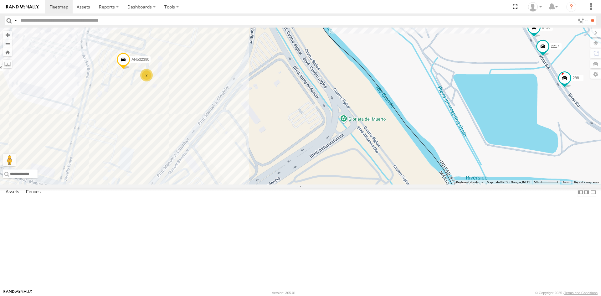
drag, startPoint x: 215, startPoint y: 224, endPoint x: 204, endPoint y: 164, distance: 61.2
click at [219, 184] on div "AN533942 AN535203 015910001990939 AN535260 015910001811580 ZJ535914 F2771 AN539…" at bounding box center [300, 106] width 601 height 157
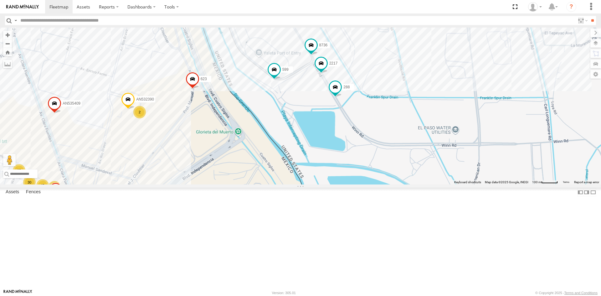
drag, startPoint x: 194, startPoint y: 173, endPoint x: 158, endPoint y: 229, distance: 66.3
click at [158, 184] on div "AN532390 599 8736 288 623 2217 33 21 40 30 93 42 19 6 357660104096649 6892 3 54…" at bounding box center [300, 106] width 601 height 157
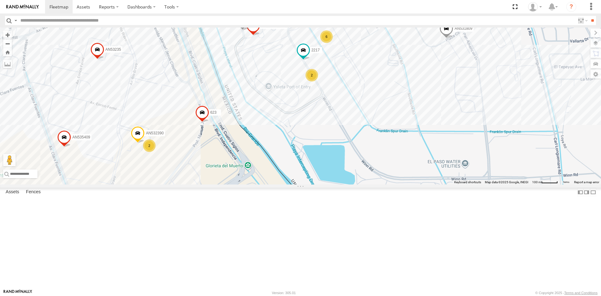
drag, startPoint x: 241, startPoint y: 201, endPoint x: 270, endPoint y: 174, distance: 39.6
click at [274, 178] on div "357660104096649 6892 AN532390 5458 558 AN535409 AN537415 623 AN539381 AN531809 …" at bounding box center [300, 106] width 601 height 157
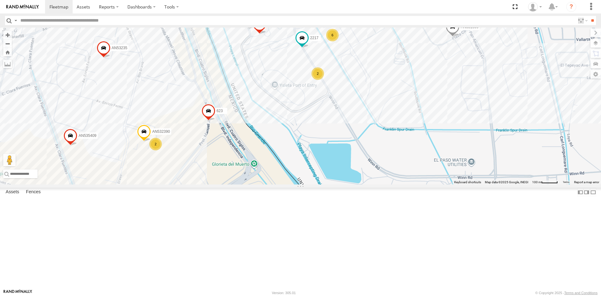
drag, startPoint x: 287, startPoint y: 184, endPoint x: 286, endPoint y: 201, distance: 16.9
click at [286, 184] on div "357660104096649 6892 AN532390 5458 558 AN535409 623 AN539381 AN531809 2217 AN53…" at bounding box center [300, 106] width 601 height 157
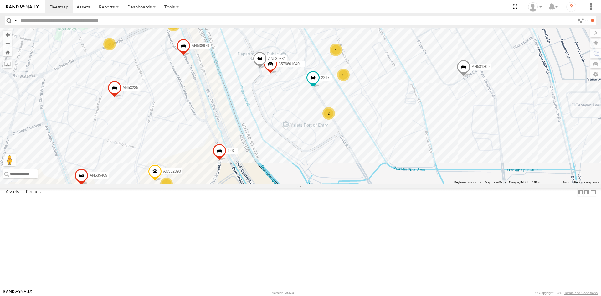
drag, startPoint x: 340, startPoint y: 129, endPoint x: 348, endPoint y: 162, distance: 34.5
click at [348, 162] on div "357660104096649 6892 AN532390 5458 558 AN535409 623 AN539381 AN531809 6806 2217…" at bounding box center [300, 106] width 601 height 157
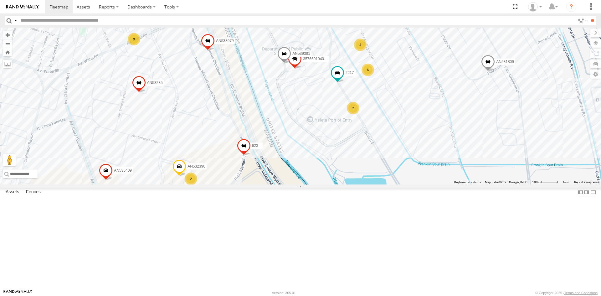
drag, startPoint x: 360, startPoint y: 162, endPoint x: 376, endPoint y: 157, distance: 16.4
click at [376, 157] on div "357660104096649 6892 AN532390 5458 558 AN535409 623 AN539381 AN531809 6806 2217…" at bounding box center [300, 106] width 601 height 157
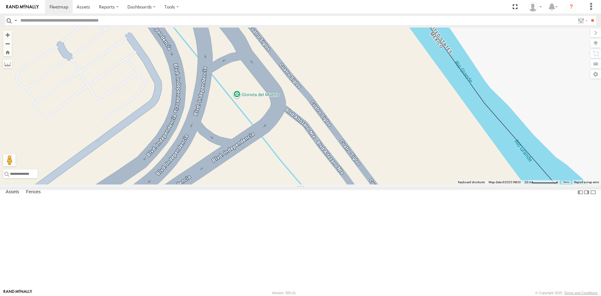
drag, startPoint x: 293, startPoint y: 243, endPoint x: 299, endPoint y: 175, distance: 67.5
click at [298, 178] on div "357660104096649 6892 443 AN532390 AN535409 623 C995 AN531809 2217 0159100028663…" at bounding box center [300, 106] width 601 height 157
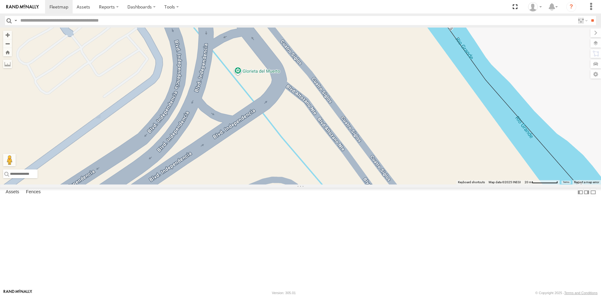
click at [238, 125] on div "357660104096649 6892 443 AN532390 AN535409 623 C995 AN531809 2217 0159100028663…" at bounding box center [300, 106] width 601 height 157
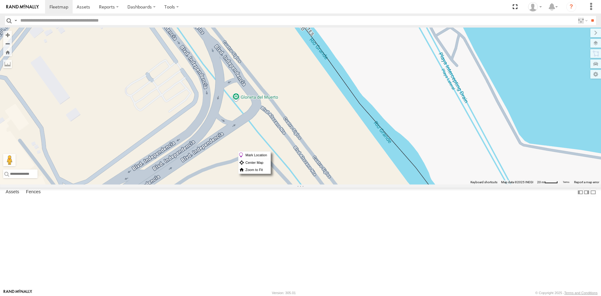
drag, startPoint x: 238, startPoint y: 151, endPoint x: 287, endPoint y: 120, distance: 57.9
click at [288, 120] on div "357660104096649 6892 443 AN532390 AN535409 623 C995 AN531809 2217 0159100028663…" at bounding box center [300, 106] width 601 height 157
click at [237, 151] on div "357660104096649 6892 443 AN532390 AN535409 623 C995 AN531809 2217 0159100028663…" at bounding box center [300, 106] width 601 height 157
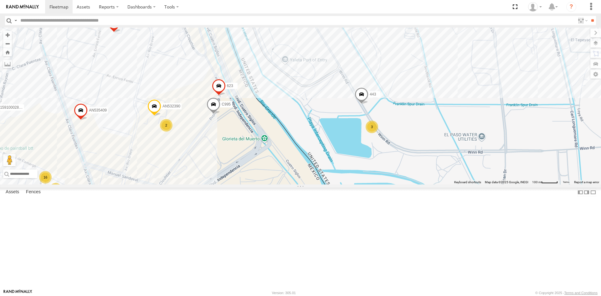
drag, startPoint x: 274, startPoint y: 179, endPoint x: 283, endPoint y: 214, distance: 35.8
click at [283, 184] on div "357660104096649 6892 443 AN532390 AN535409 623 C995 AN531809 2217 0159100028663…" at bounding box center [300, 106] width 601 height 157
